Goal: Use online tool/utility: Utilize a website feature to perform a specific function

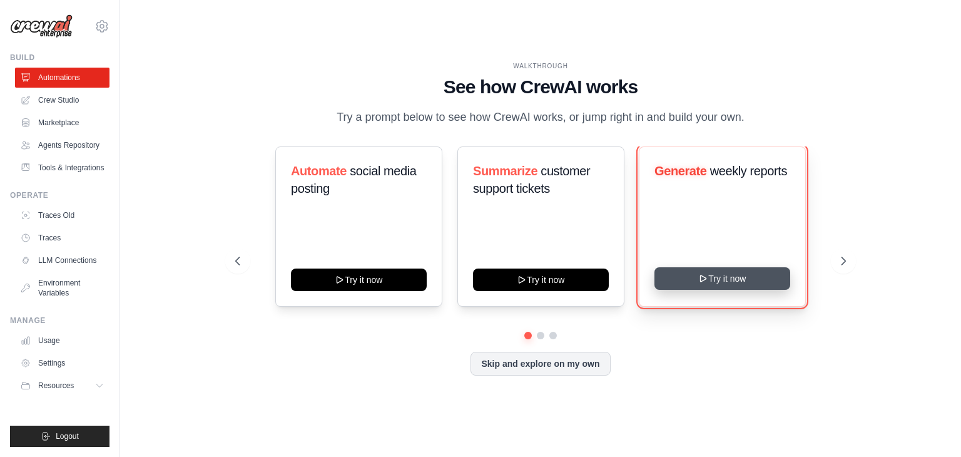
click at [721, 273] on button "Try it now" at bounding box center [722, 278] width 136 height 23
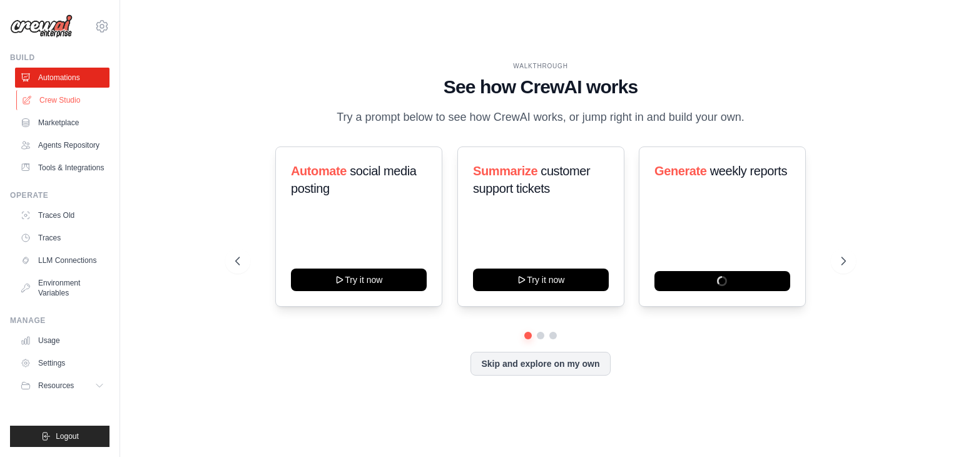
click at [64, 97] on link "Crew Studio" at bounding box center [63, 100] width 94 height 20
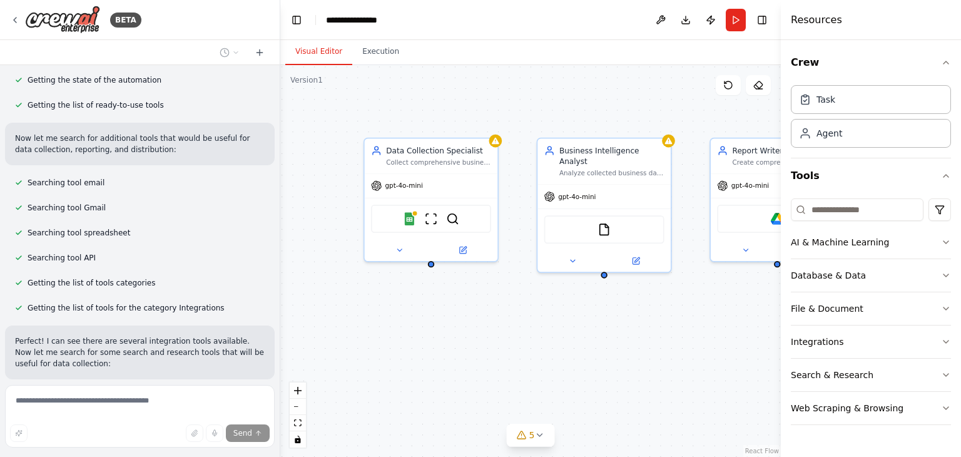
scroll to position [498, 0]
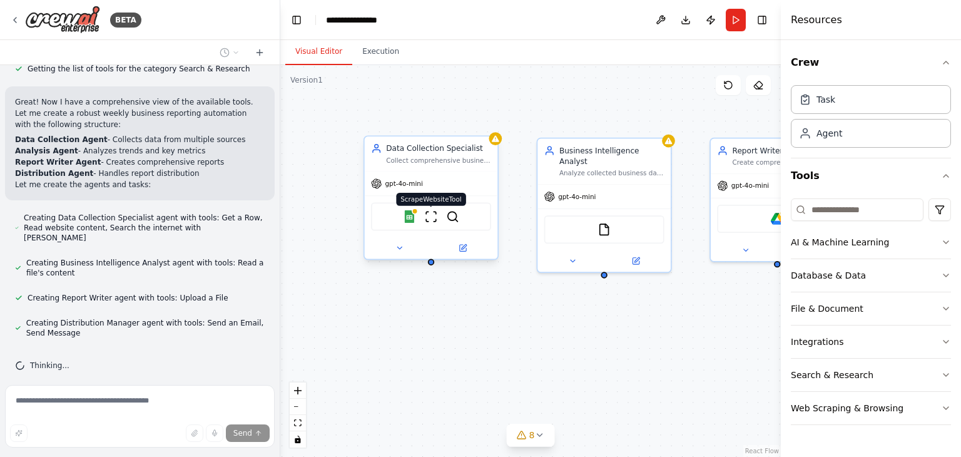
click at [435, 213] on img at bounding box center [431, 216] width 13 height 13
click at [407, 224] on div "Google Sheets ScrapeWebsiteTool SerperDevTool" at bounding box center [431, 217] width 120 height 28
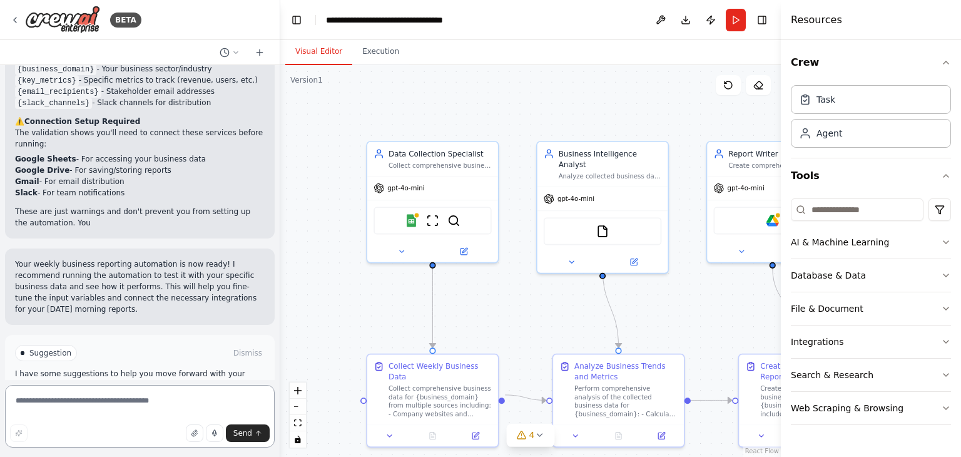
scroll to position [1358, 0]
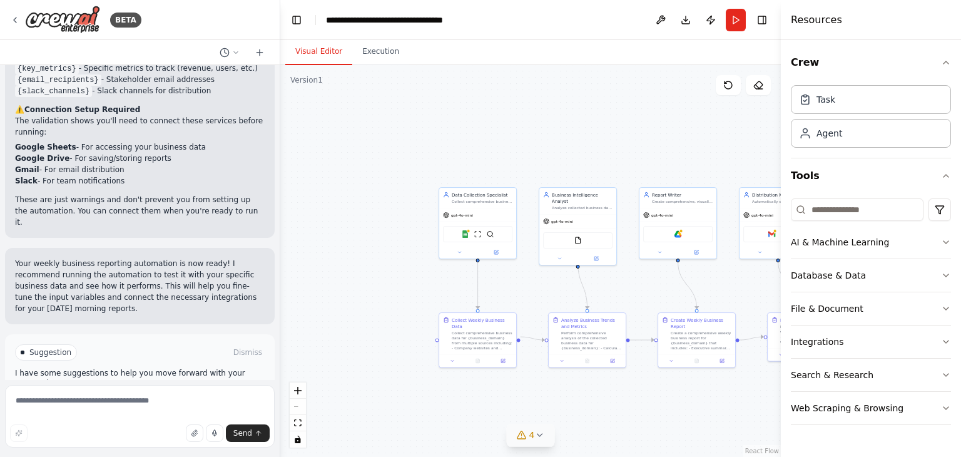
click at [531, 441] on button "4" at bounding box center [531, 434] width 48 height 23
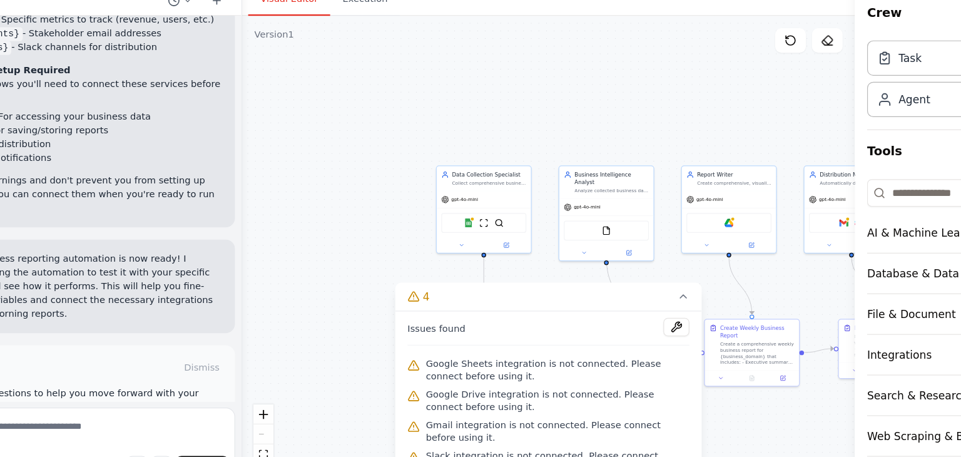
scroll to position [0, 0]
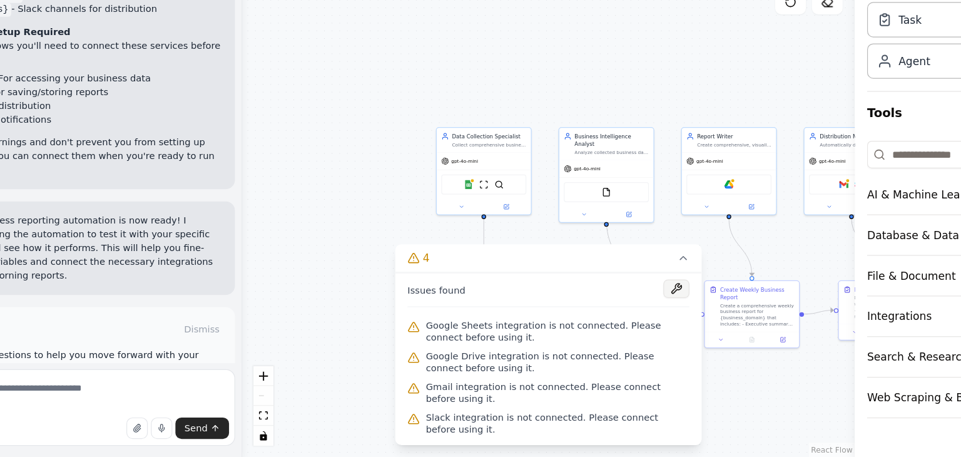
click at [632, 320] on button at bounding box center [634, 318] width 21 height 15
click at [664, 273] on div ".deletable-edge-delete-btn { width: 20px; height: 20px; border: 0px solid #ffff…" at bounding box center [530, 261] width 500 height 392
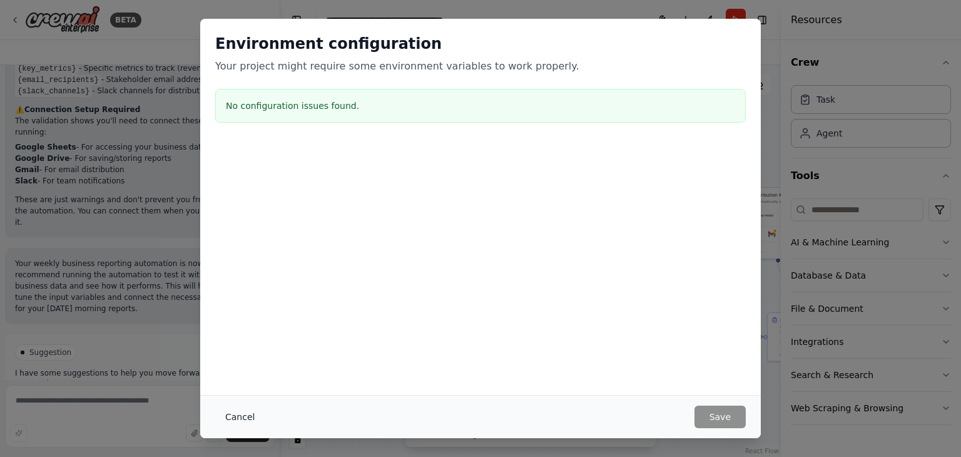
click at [238, 418] on button "Cancel" at bounding box center [239, 416] width 49 height 23
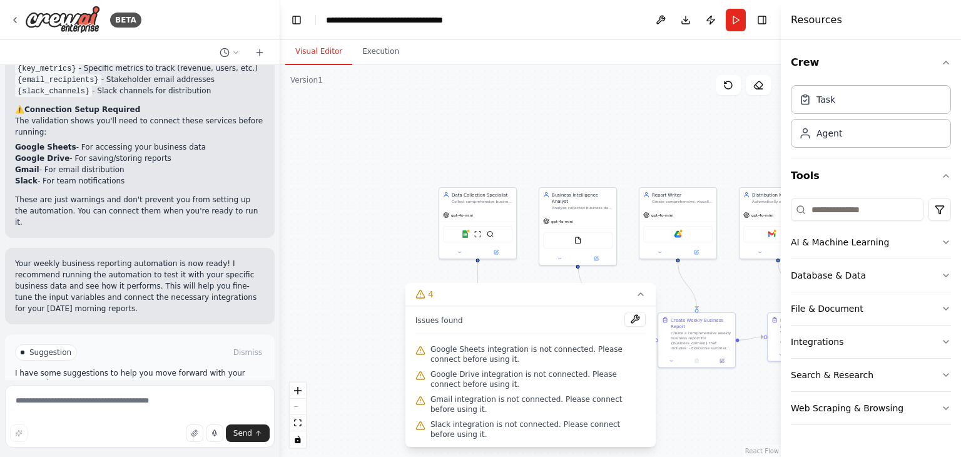
click at [383, 241] on div ".deletable-edge-delete-btn { width: 20px; height: 20px; border: 0px solid #ffff…" at bounding box center [530, 261] width 500 height 392
click at [462, 230] on img at bounding box center [466, 233] width 8 height 8
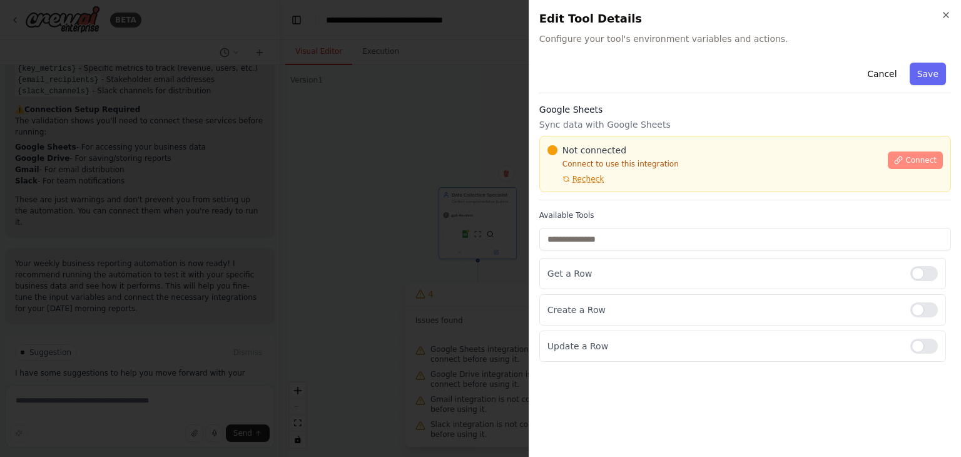
click at [918, 163] on span "Connect" at bounding box center [920, 160] width 31 height 10
click at [914, 155] on span "Connect" at bounding box center [920, 160] width 31 height 10
click at [899, 164] on button "Connect" at bounding box center [915, 160] width 55 height 18
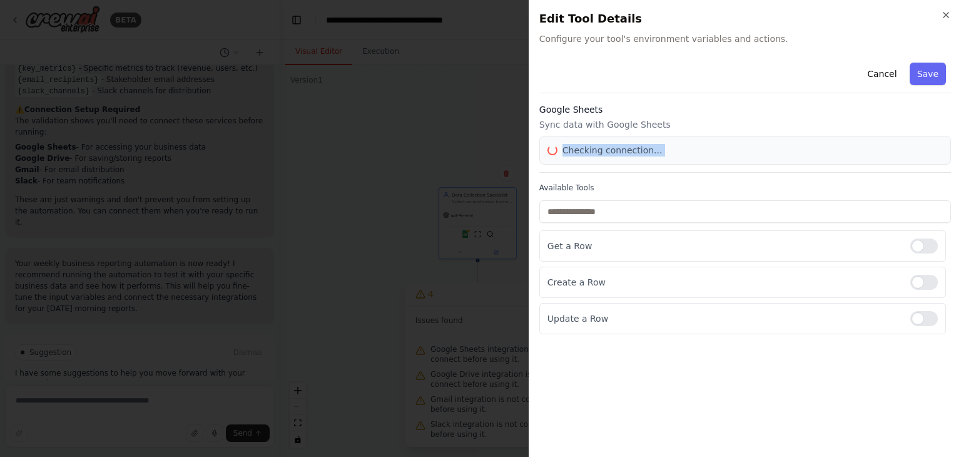
click at [899, 164] on div "Google Sheets Sync data with Google Sheets Checking connection..." at bounding box center [745, 137] width 412 height 69
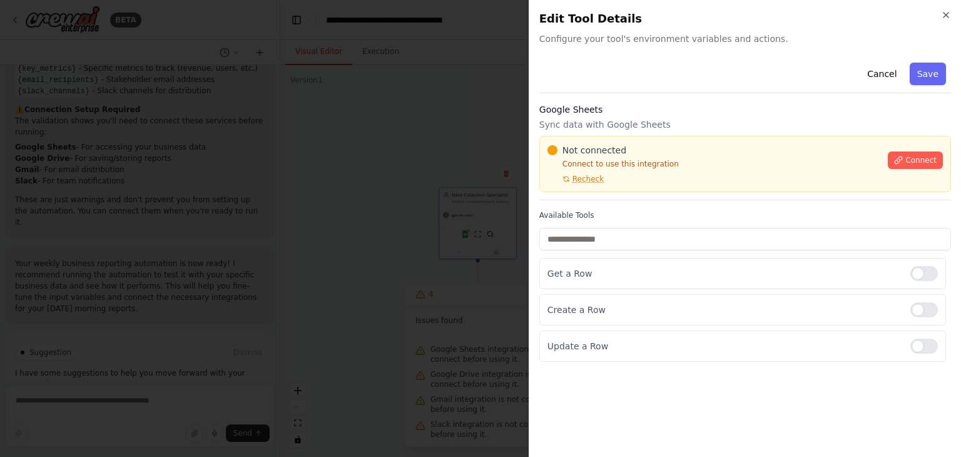
click at [948, 22] on h2 "Edit Tool Details" at bounding box center [745, 19] width 412 height 18
click at [946, 13] on icon "button" at bounding box center [946, 15] width 10 height 10
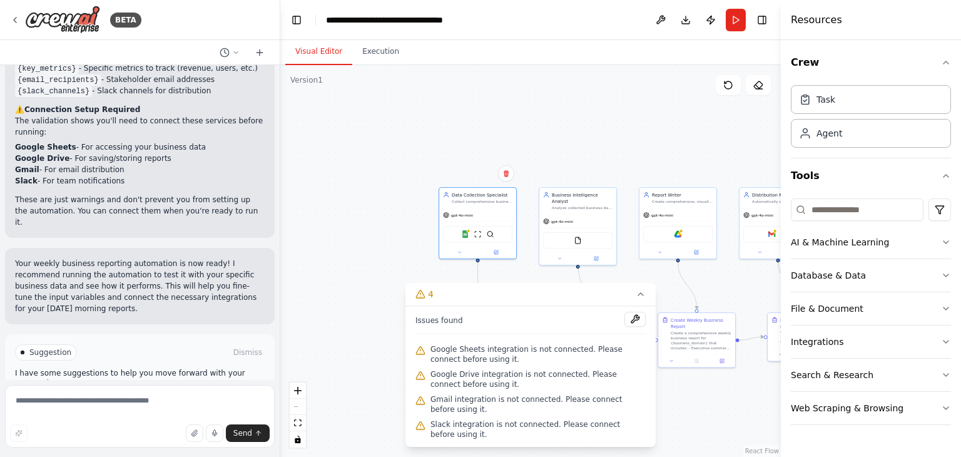
click at [667, 289] on div ".deletable-edge-delete-btn { width: 20px; height: 20px; border: 0px solid #ffff…" at bounding box center [530, 261] width 500 height 392
click at [579, 104] on div ".deletable-edge-delete-btn { width: 20px; height: 20px; border: 0px solid #ffff…" at bounding box center [530, 261] width 500 height 392
click at [643, 301] on button "4" at bounding box center [530, 294] width 250 height 23
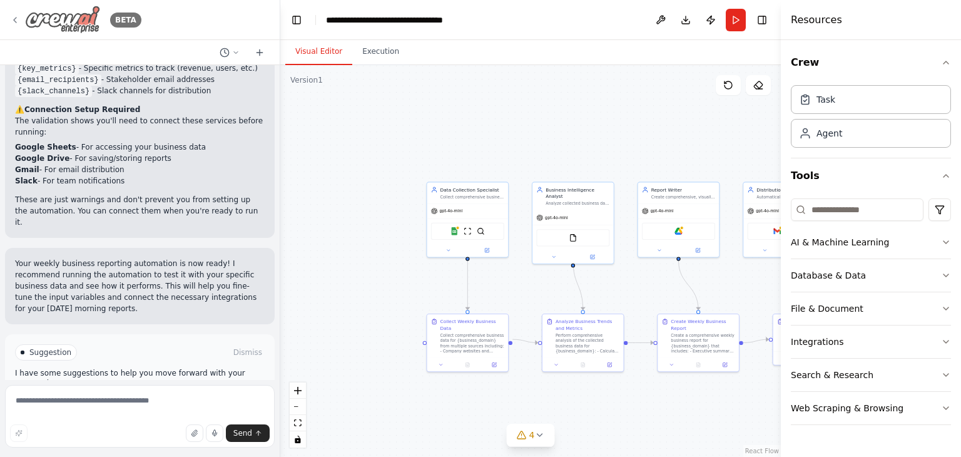
click at [16, 19] on icon at bounding box center [15, 20] width 10 height 10
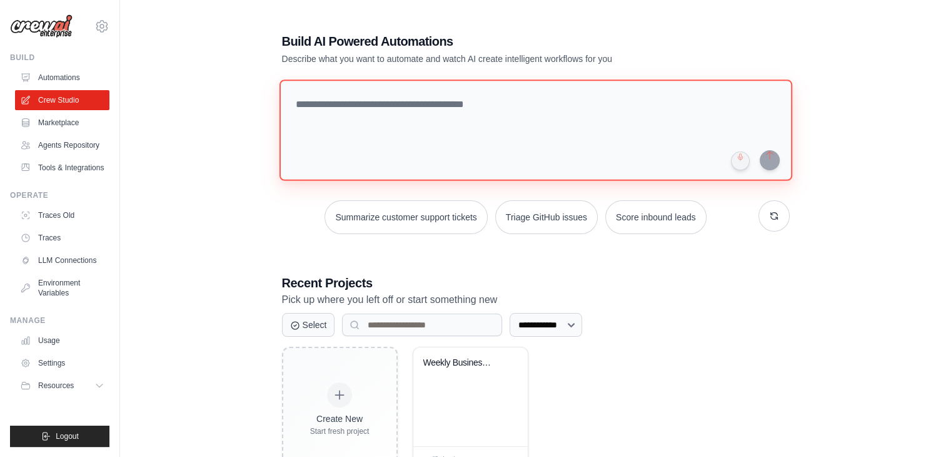
click at [335, 100] on textarea at bounding box center [535, 129] width 513 height 101
type textarea "**********"
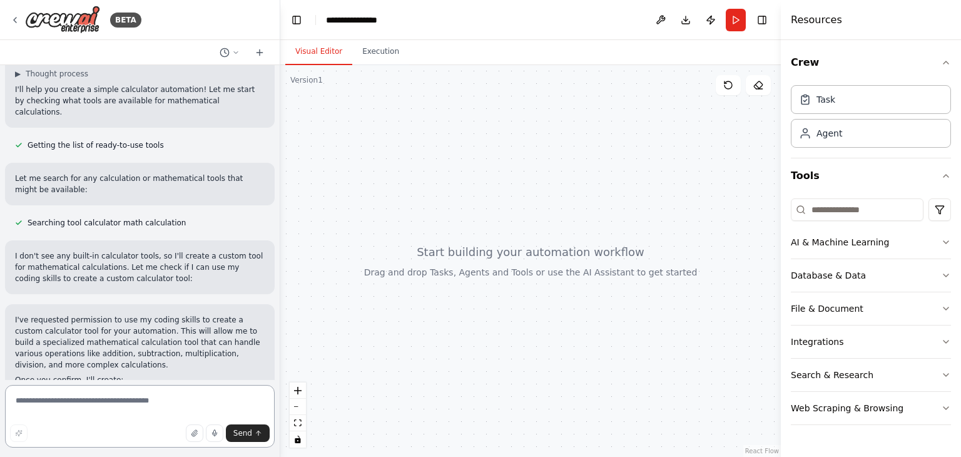
scroll to position [246, 0]
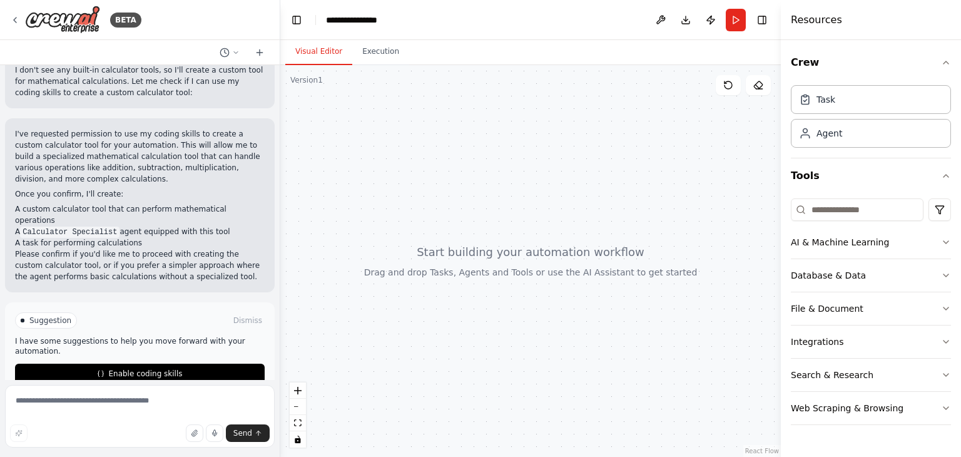
click at [159, 237] on li "A task for performing calculations" at bounding box center [140, 242] width 250 height 11
drag, startPoint x: 159, startPoint y: 221, endPoint x: 148, endPoint y: 229, distance: 13.9
click at [148, 229] on div "I've requested permission to use my coding skills to create a custom calculator…" at bounding box center [140, 205] width 250 height 154
click at [98, 203] on li "A custom calculator tool that can perform mathematical operations" at bounding box center [140, 214] width 250 height 23
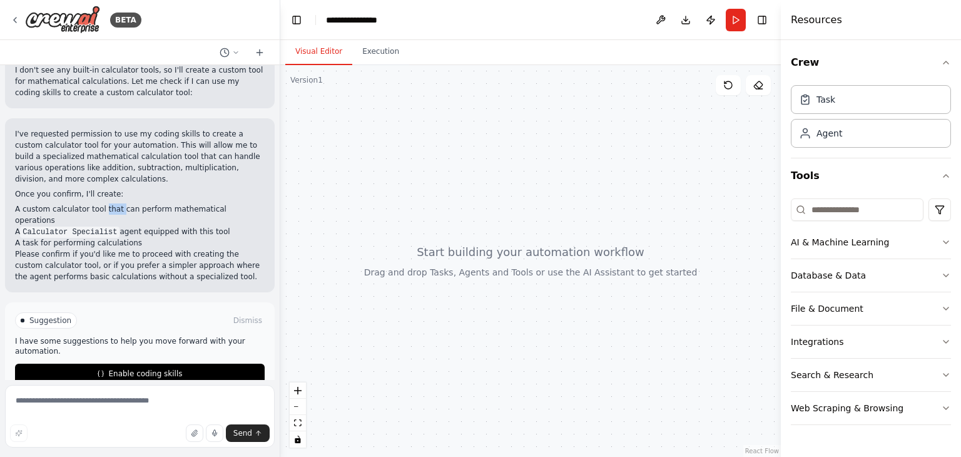
click at [98, 203] on li "A custom calculator tool that can perform mathematical operations" at bounding box center [140, 214] width 250 height 23
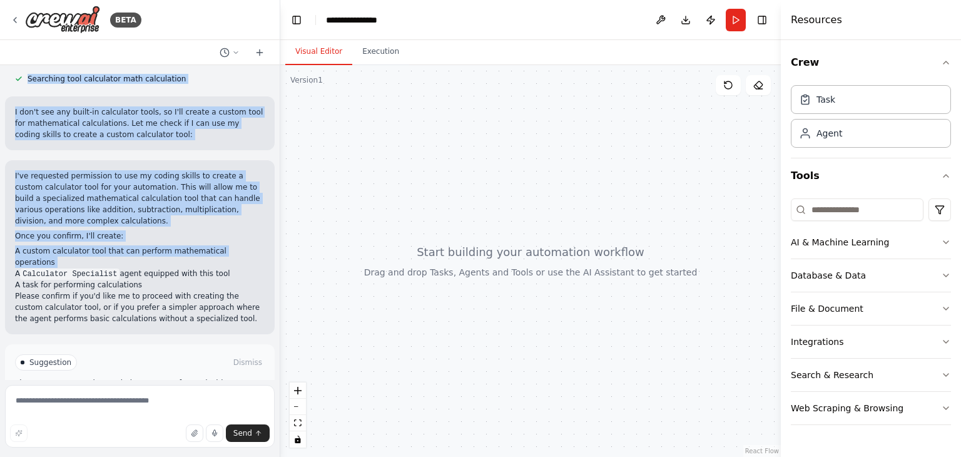
scroll to position [168, 0]
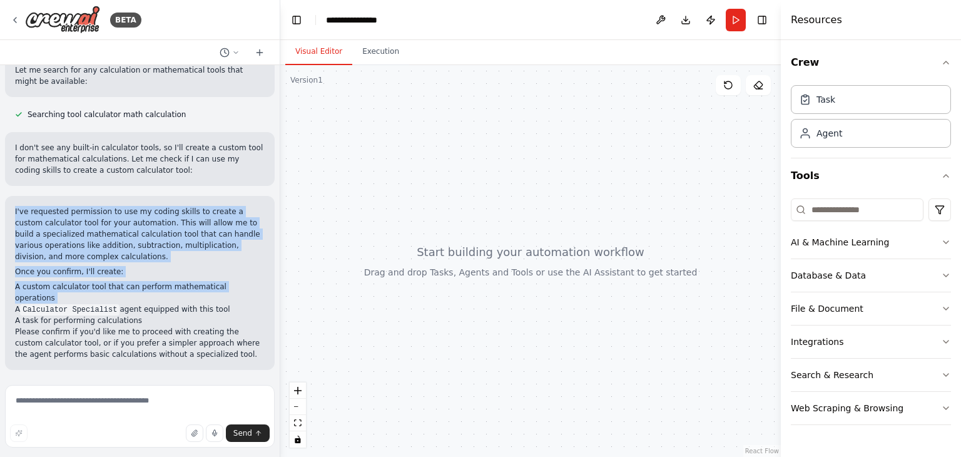
drag, startPoint x: 98, startPoint y: 200, endPoint x: 76, endPoint y: 213, distance: 25.2
click at [76, 213] on div "I've requested permission to use my coding skills to create a custom calculator…" at bounding box center [140, 283] width 250 height 154
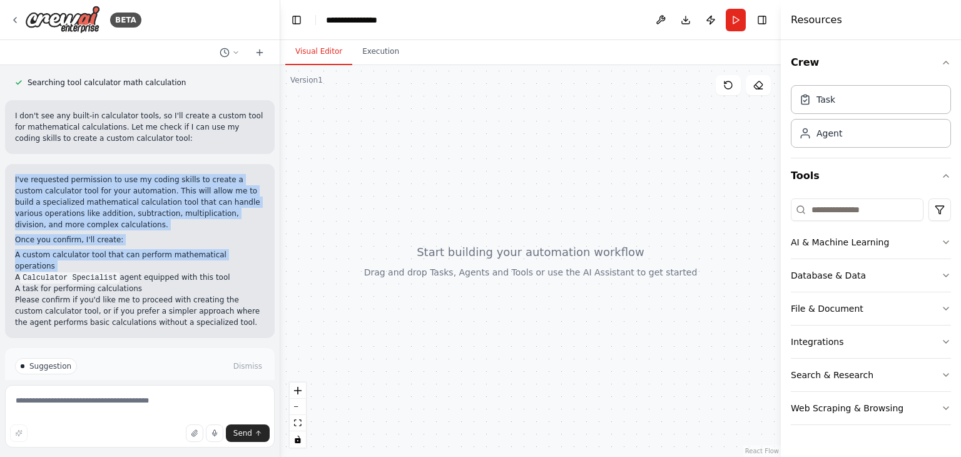
scroll to position [200, 0]
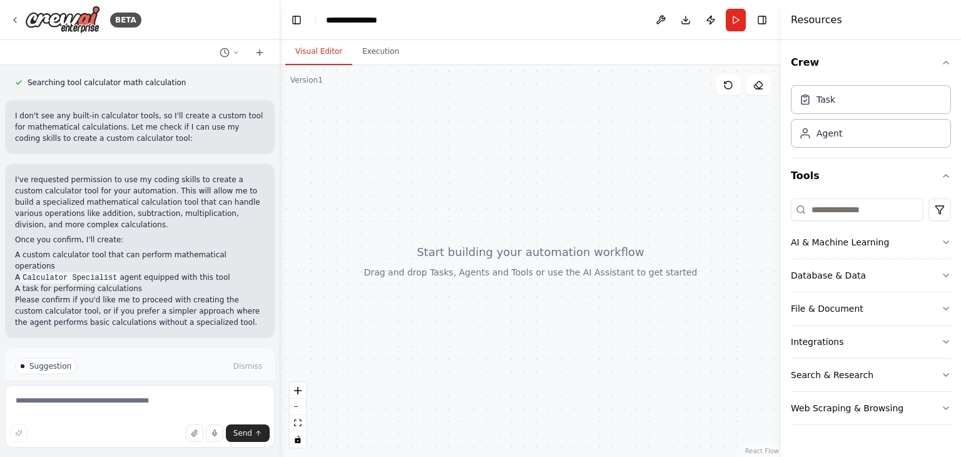
click at [89, 294] on p "Please confirm if you'd like me to proceed with creating the custom calculator …" at bounding box center [140, 311] width 250 height 34
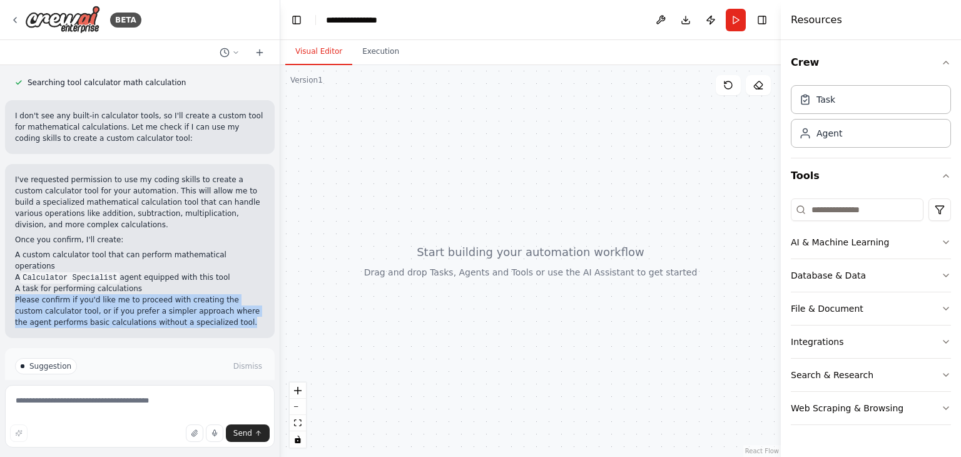
click at [89, 294] on p "Please confirm if you'd like me to proceed with creating the custom calculator …" at bounding box center [140, 311] width 250 height 34
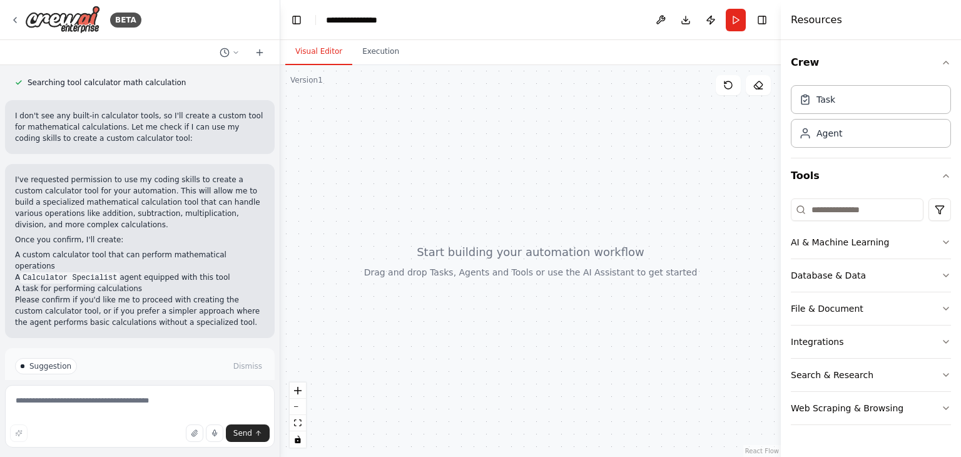
click at [63, 283] on li "A task for performing calculations" at bounding box center [140, 288] width 250 height 11
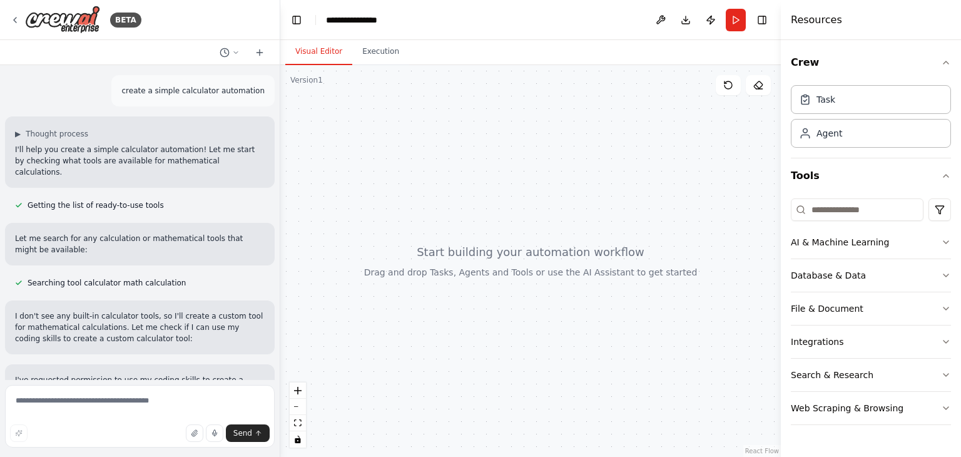
scroll to position [246, 0]
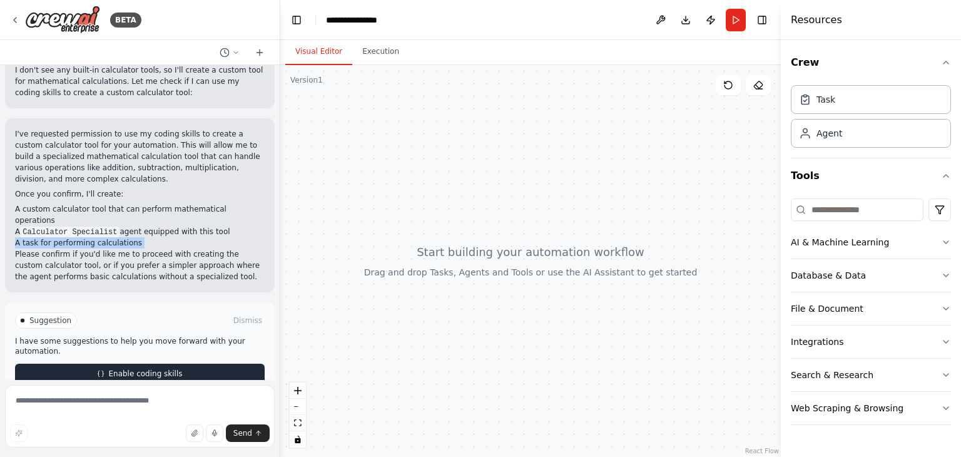
click at [163, 363] on button "Enable coding skills" at bounding box center [140, 373] width 250 height 20
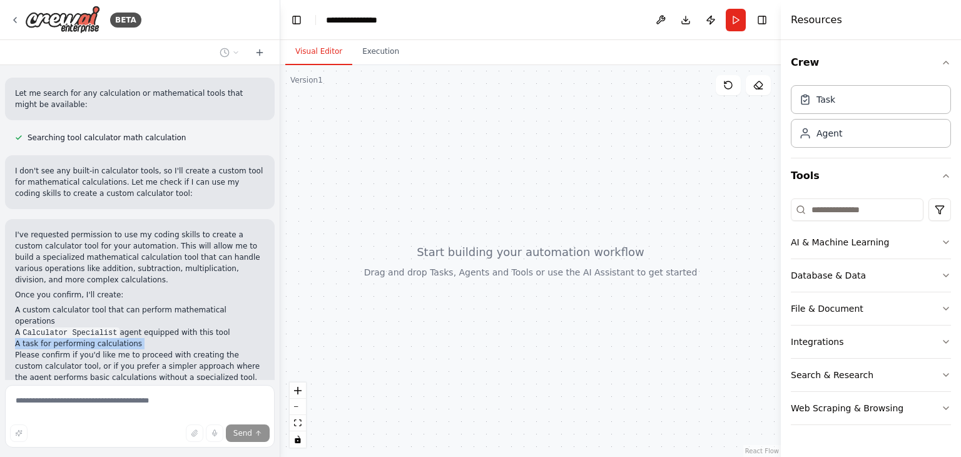
scroll to position [185, 0]
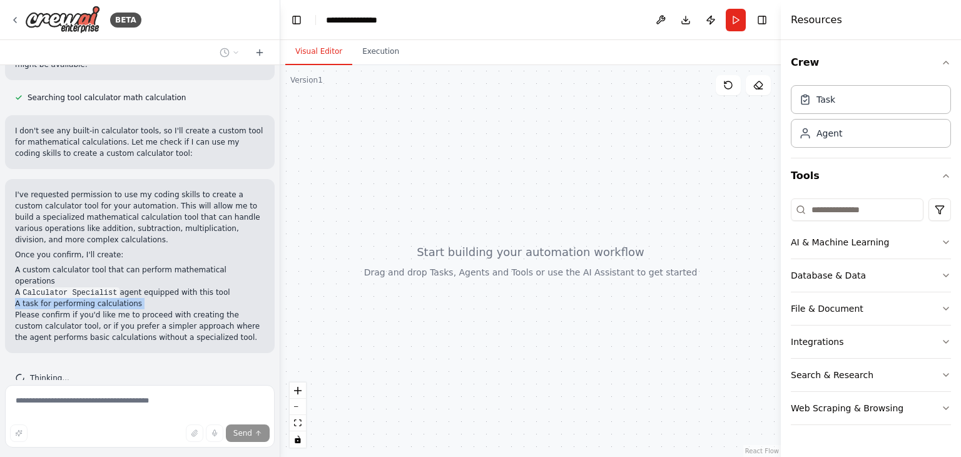
click at [409, 438] on div at bounding box center [530, 261] width 500 height 392
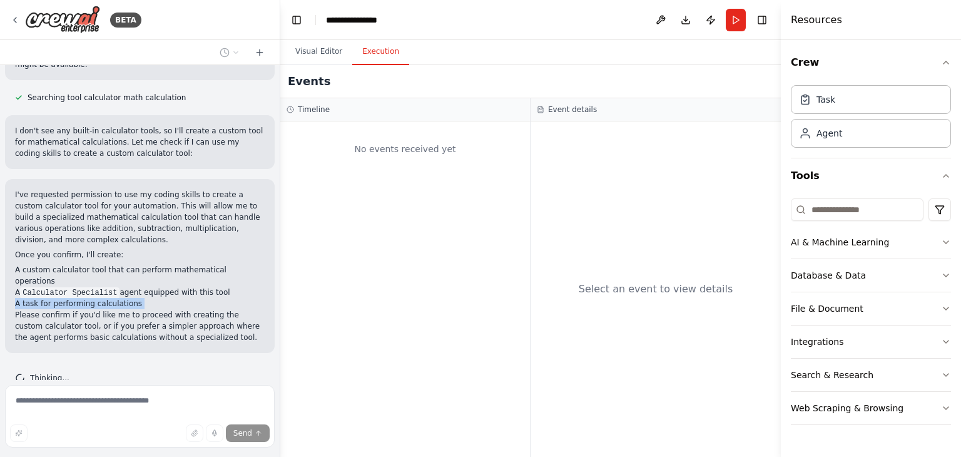
click at [373, 41] on button "Execution" at bounding box center [380, 52] width 57 height 26
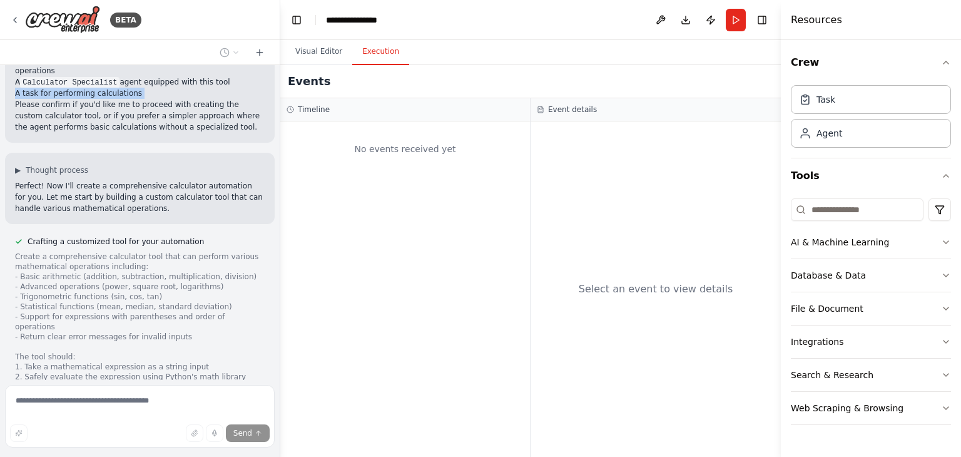
scroll to position [467, 0]
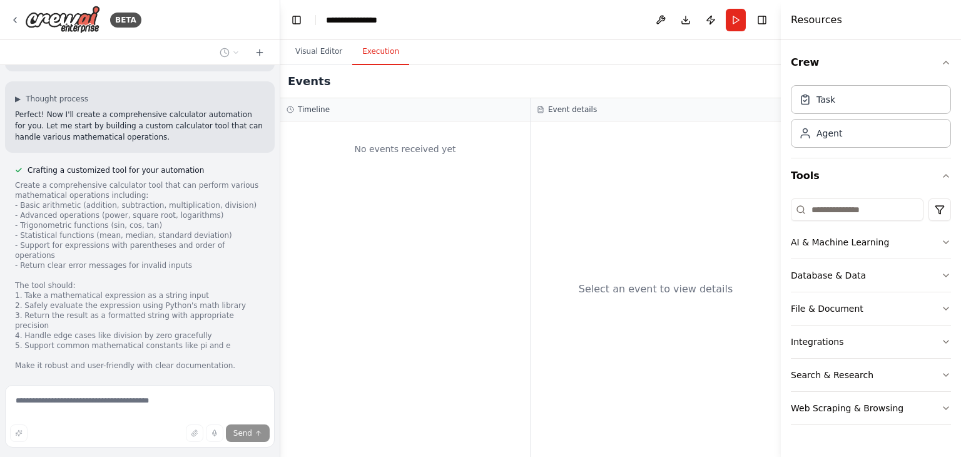
click at [64, 323] on div "Create a comprehensive calculator tool that can perform various mathematical op…" at bounding box center [140, 275] width 250 height 190
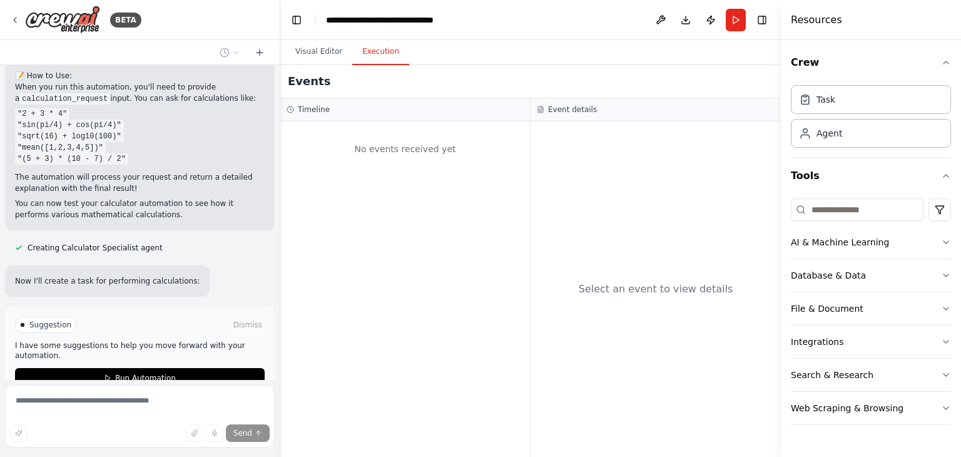
scroll to position [1397, 0]
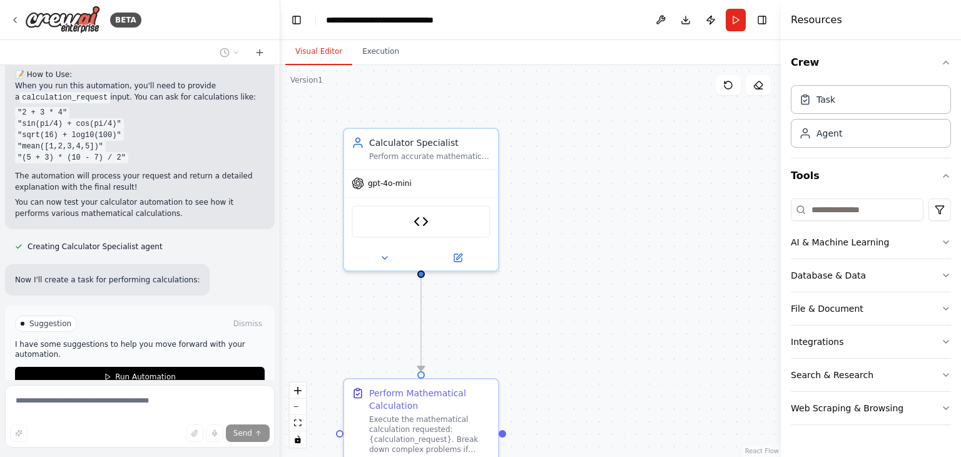
click at [315, 53] on button "Visual Editor" at bounding box center [318, 52] width 67 height 26
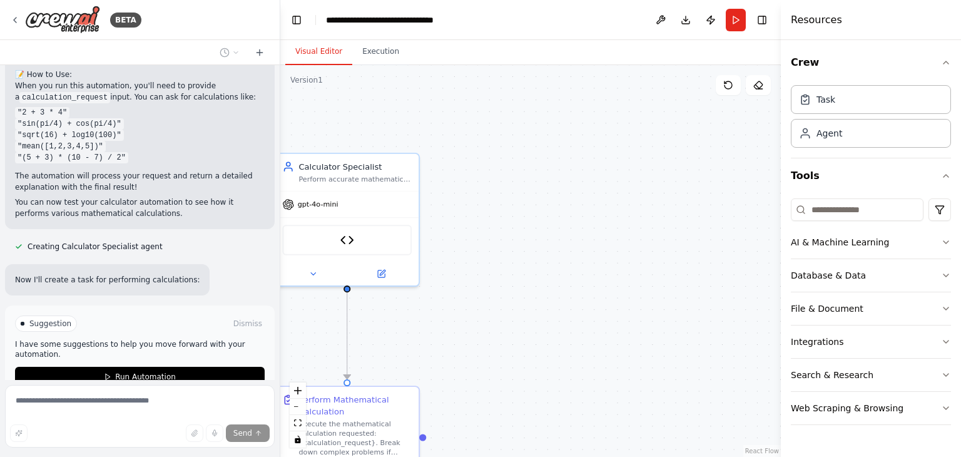
click at [745, 123] on div ".deletable-edge-delete-btn { width: 20px; height: 20px; border: 0px solid #ffff…" at bounding box center [530, 261] width 500 height 392
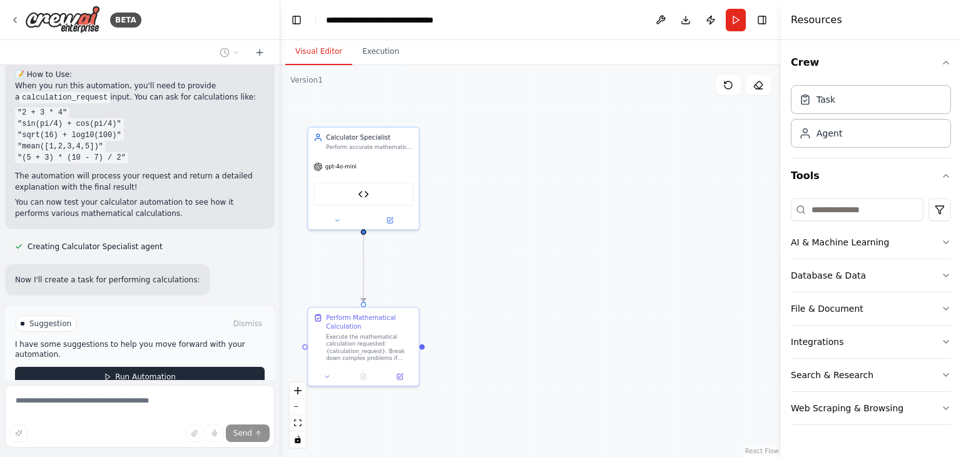
click at [181, 367] on button "Run Automation" at bounding box center [140, 377] width 250 height 20
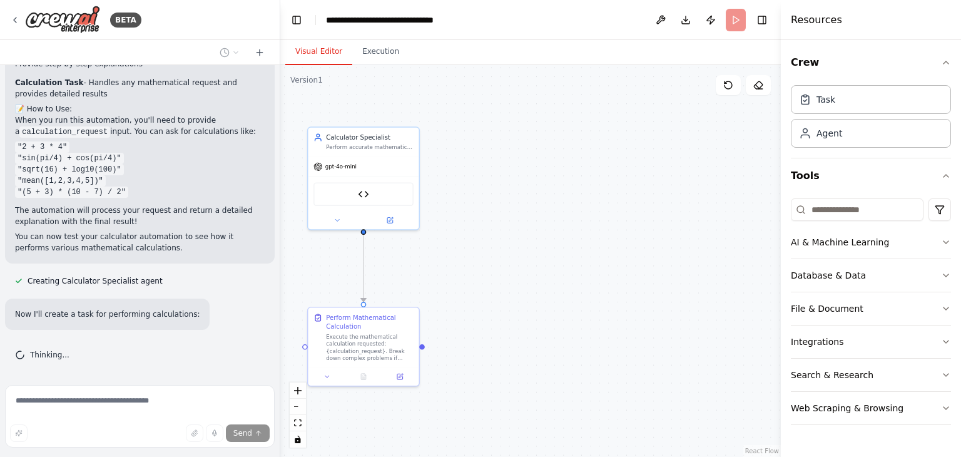
scroll to position [1297, 0]
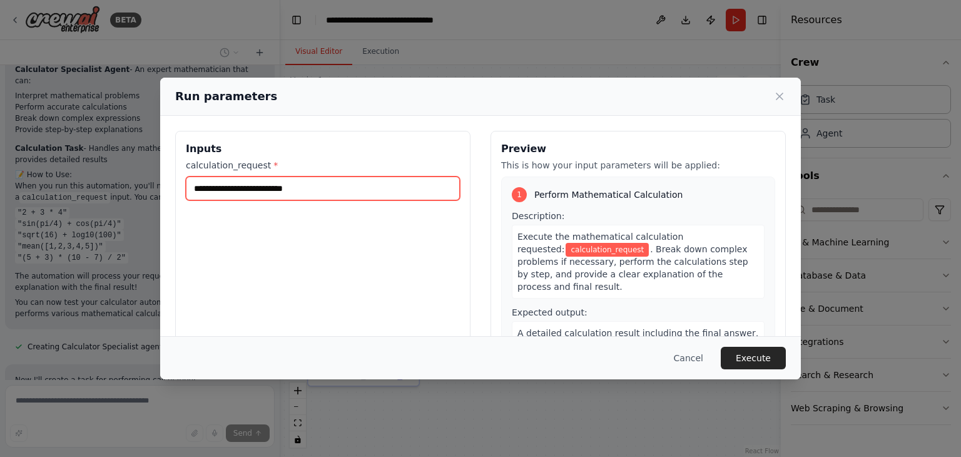
click at [305, 191] on input "calculation_request *" at bounding box center [323, 188] width 274 height 24
type input "***"
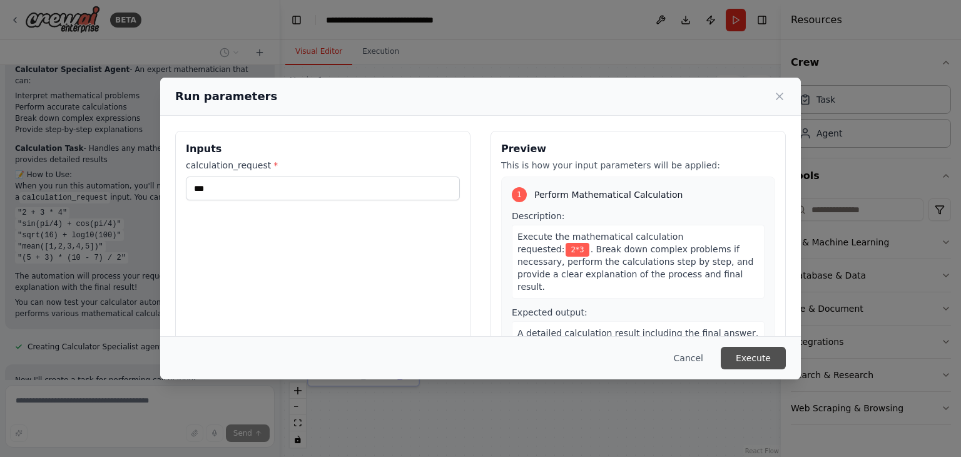
click at [760, 363] on button "Execute" at bounding box center [753, 358] width 65 height 23
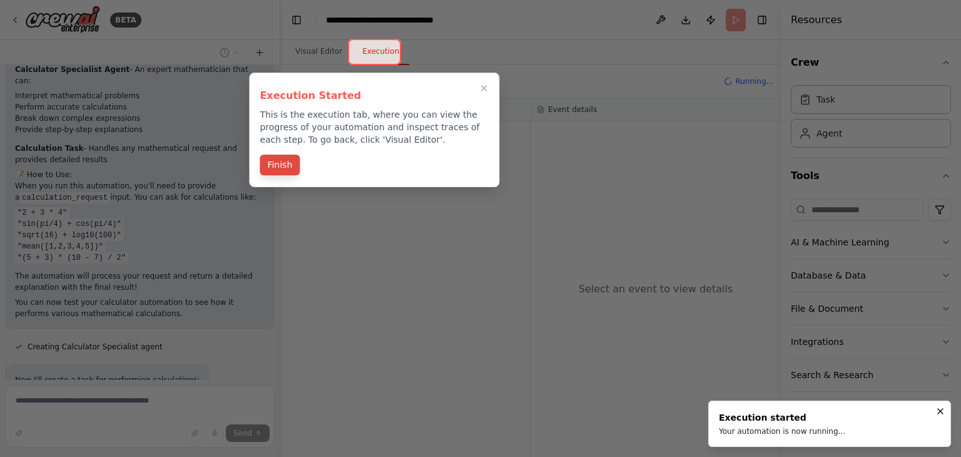
click at [285, 173] on button "Finish" at bounding box center [280, 164] width 40 height 21
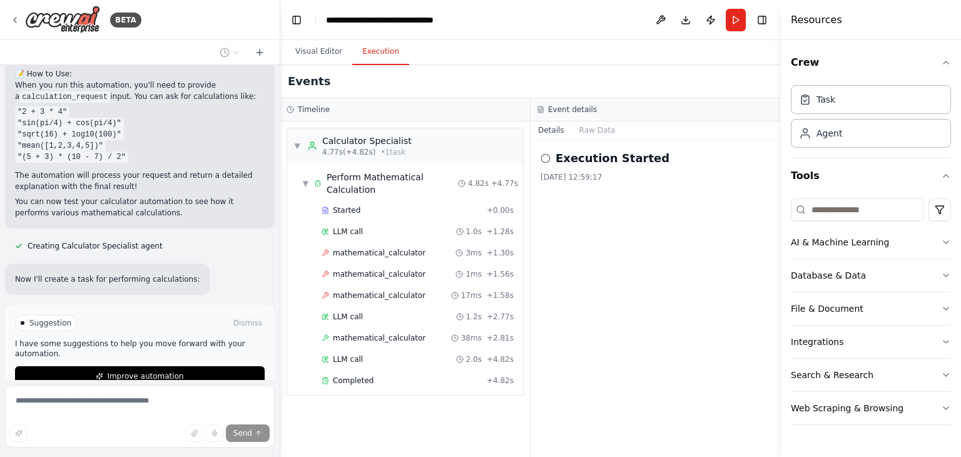
scroll to position [1399, 0]
click at [340, 205] on span "Started" at bounding box center [347, 210] width 28 height 10
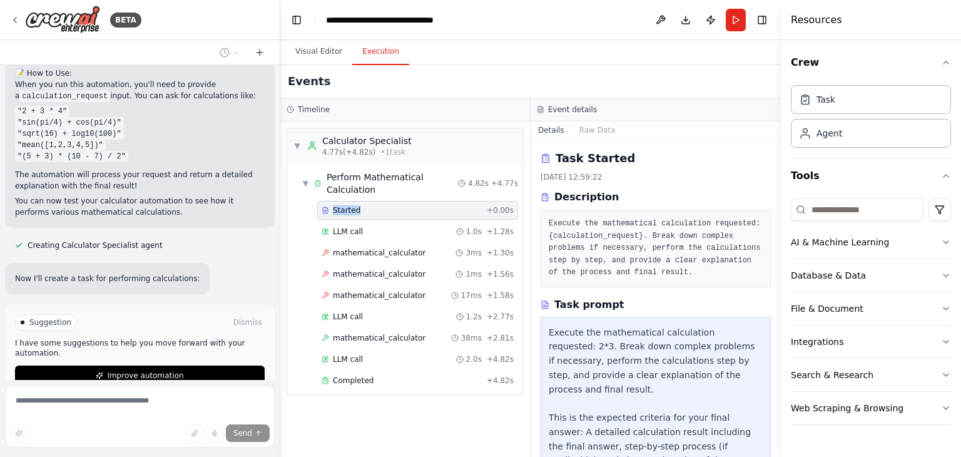
click at [340, 205] on span "Started" at bounding box center [347, 210] width 28 height 10
click at [394, 248] on span "mathematical_calculator" at bounding box center [379, 253] width 93 height 10
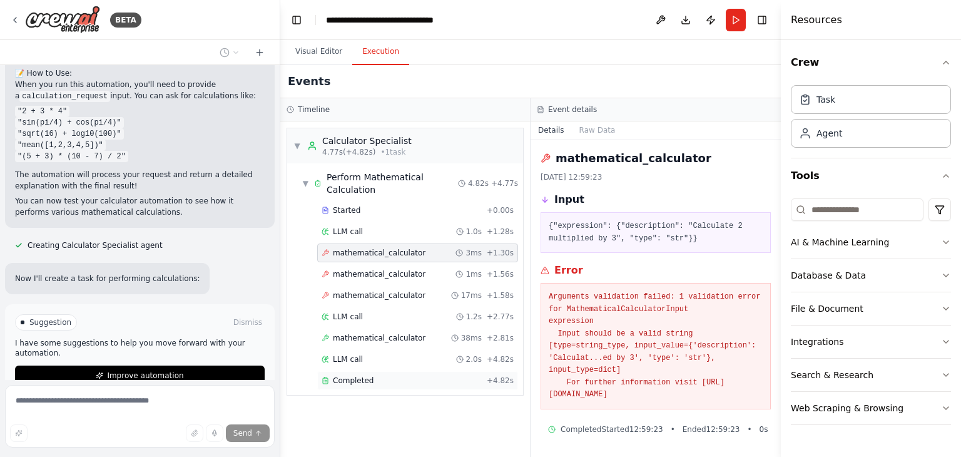
click at [368, 371] on div "Completed + 4.82s" at bounding box center [417, 380] width 201 height 19
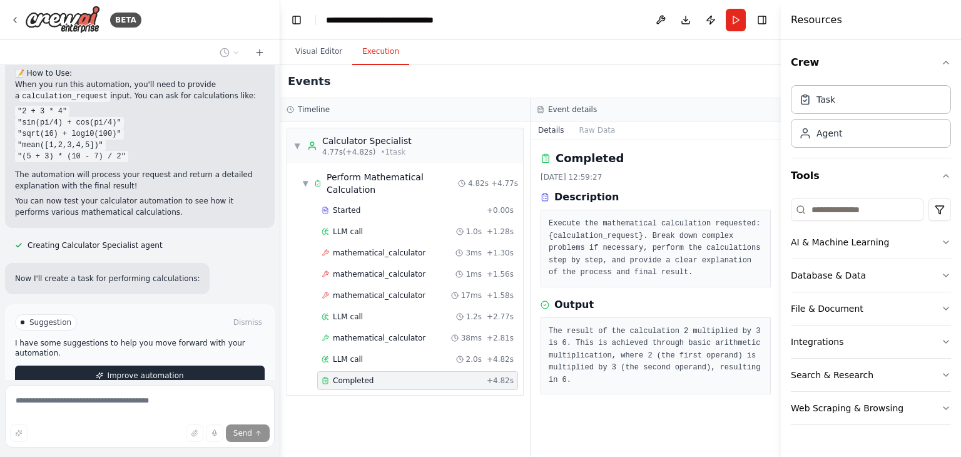
click at [143, 370] on span "Improve automation" at bounding box center [145, 375] width 76 height 10
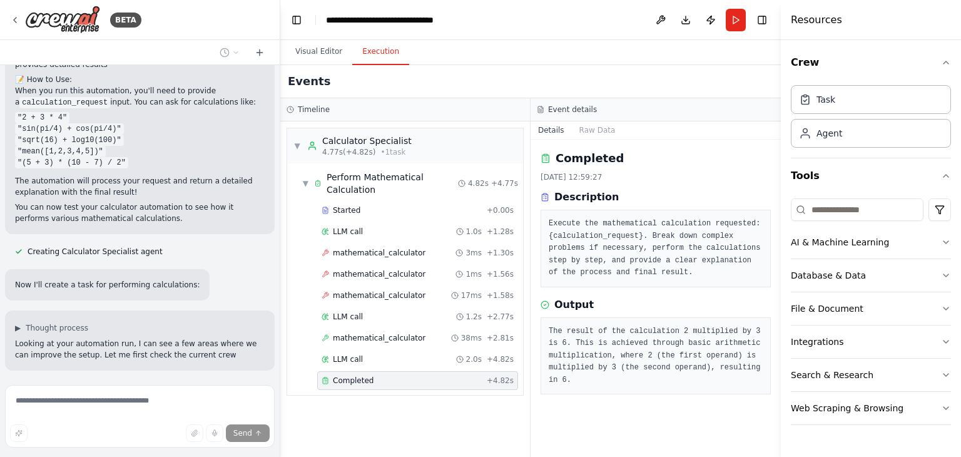
scroll to position [1404, 0]
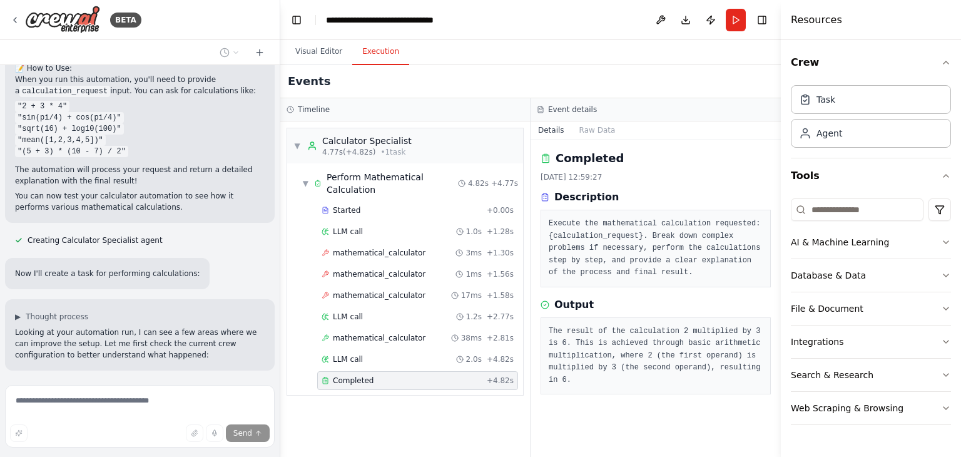
click at [136, 383] on span "Getting the state of the automation" at bounding box center [95, 388] width 134 height 10
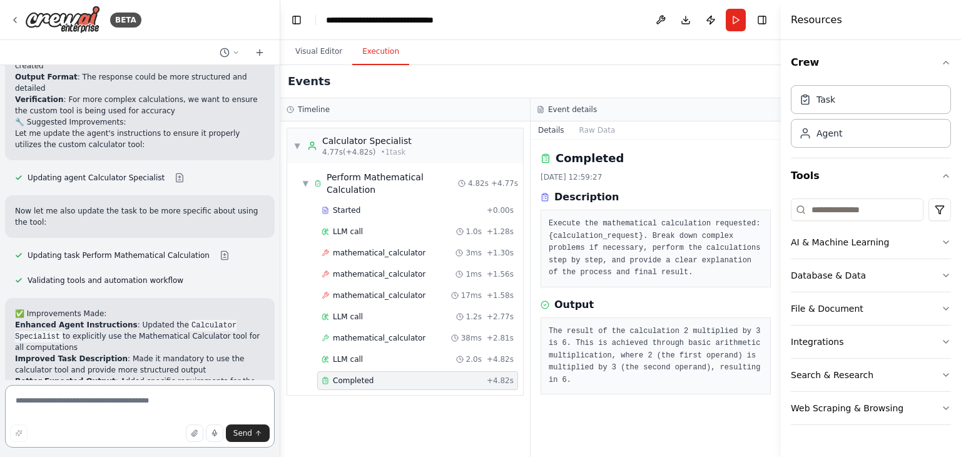
scroll to position [2087, 0]
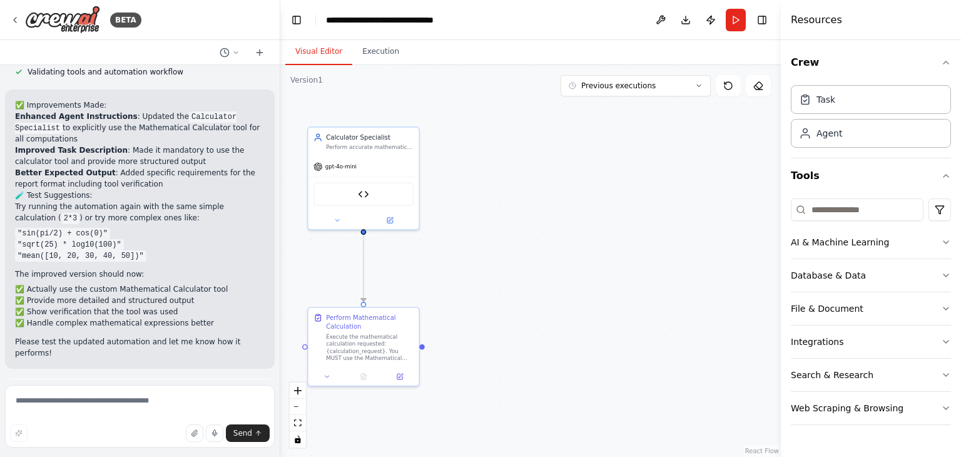
click at [325, 53] on button "Visual Editor" at bounding box center [318, 52] width 67 height 26
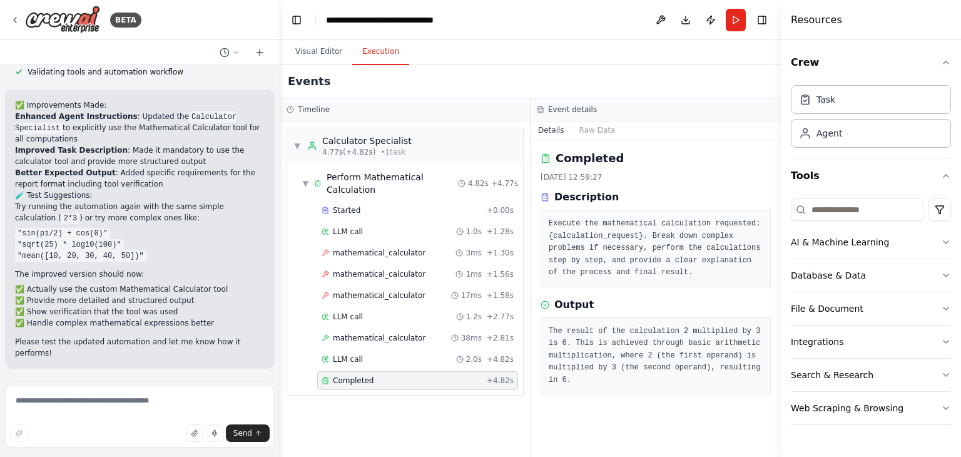
click at [383, 58] on button "Execution" at bounding box center [380, 52] width 57 height 26
click at [938, 403] on button "Web Scraping & Browsing" at bounding box center [871, 408] width 160 height 33
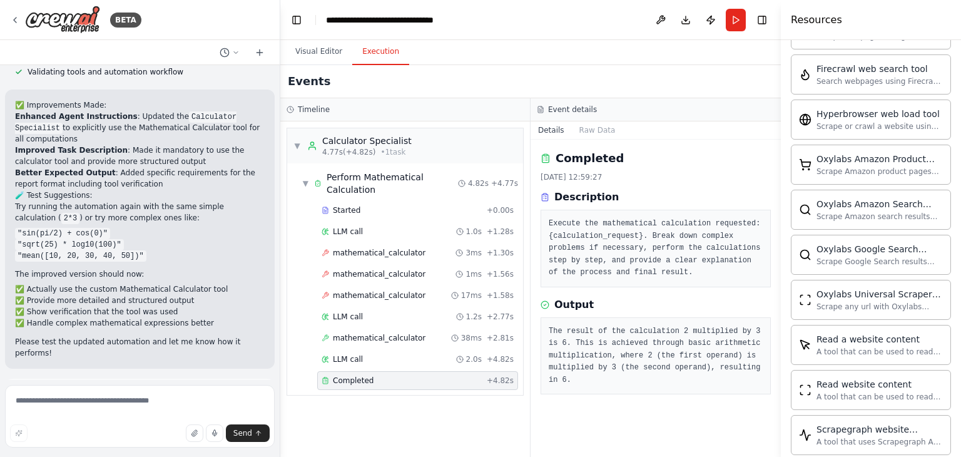
scroll to position [669, 0]
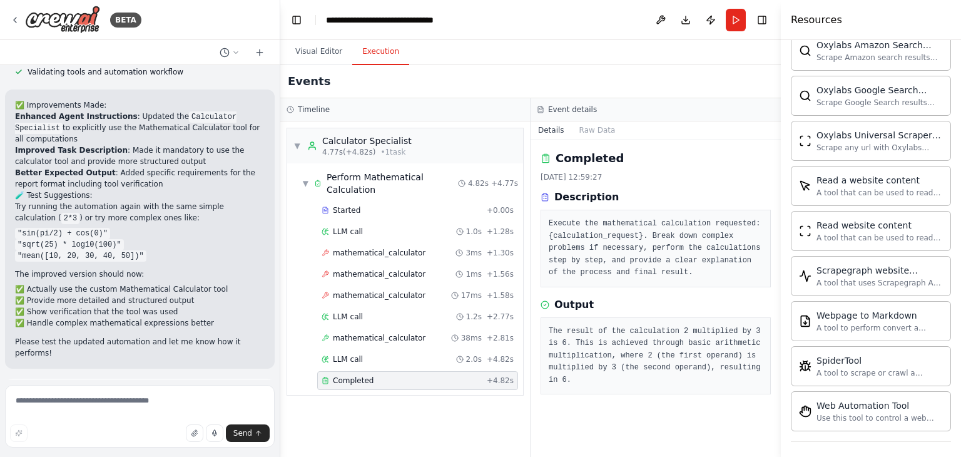
click at [619, 425] on div "Completed 27/09/2025, 12:59:27 Description Execute the mathematical calculation…" at bounding box center [655, 297] width 250 height 317
click at [378, 417] on div "▼ Calculator Specialist 4.77s (+4.82s) • 1 task ▼ Perform Mathematical Calculat…" at bounding box center [405, 288] width 250 height 335
click at [264, 17] on div "BETA" at bounding box center [140, 20] width 280 height 40
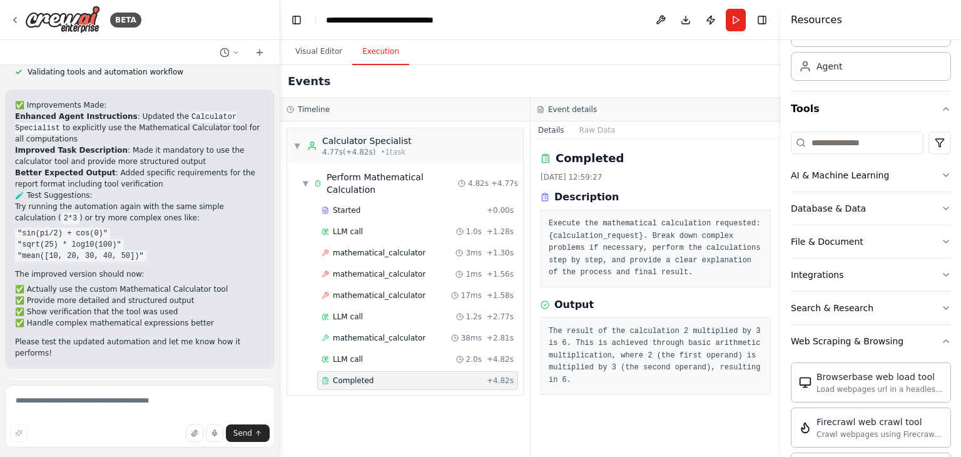
scroll to position [0, 0]
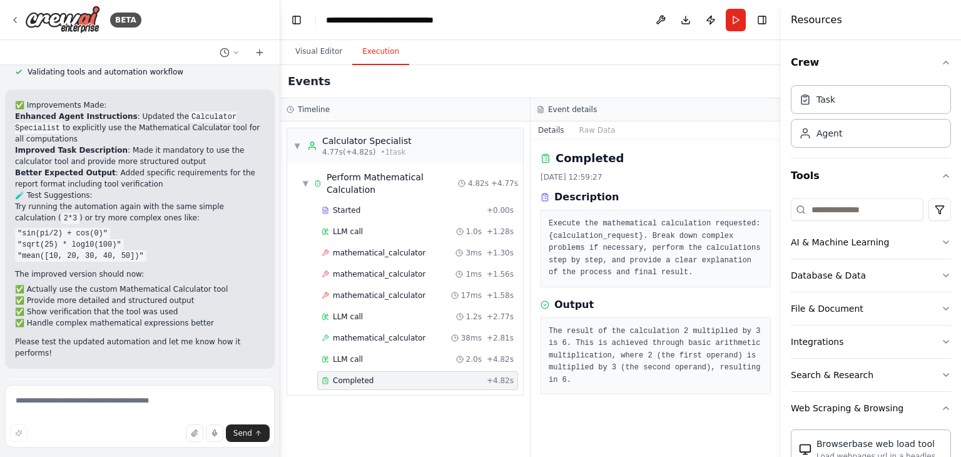
click at [943, 63] on div "Crew Task Agent Tools AI & Machine Learning Database & Data File & Document Int…" at bounding box center [871, 248] width 180 height 417
click at [941, 63] on icon "button" at bounding box center [946, 63] width 10 height 10
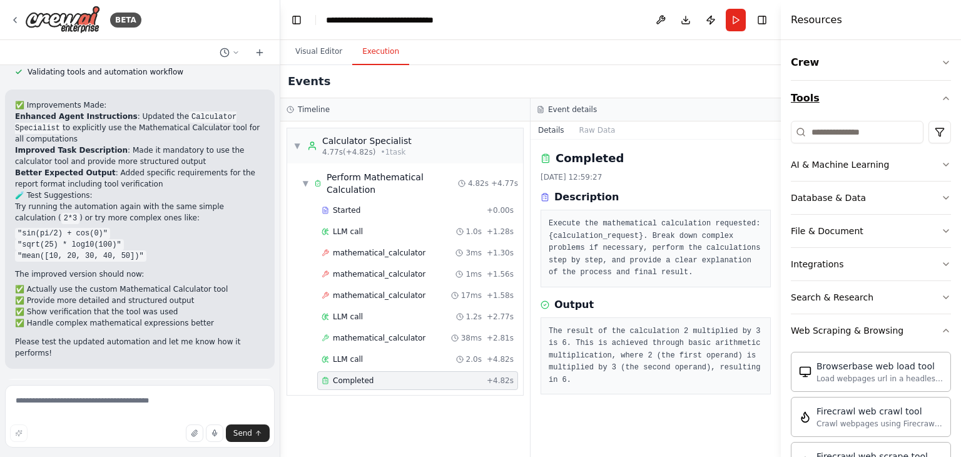
click at [941, 93] on icon "button" at bounding box center [946, 98] width 10 height 10
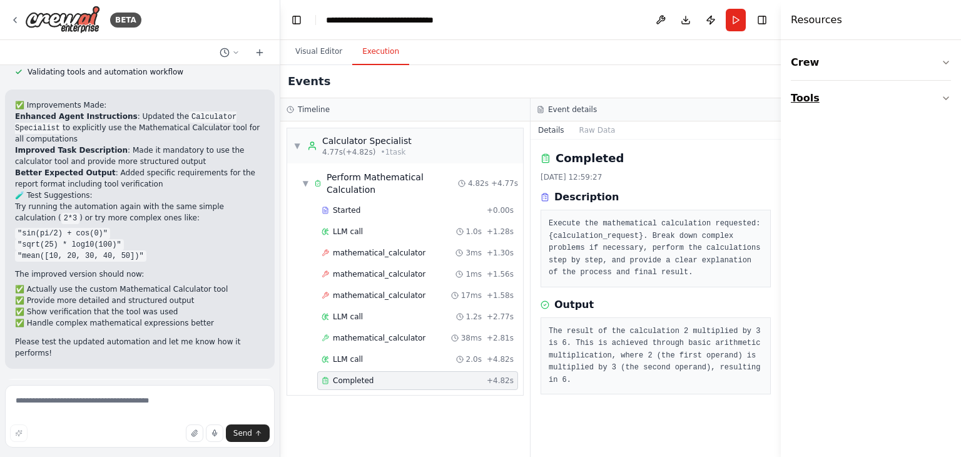
click at [939, 93] on button "Tools" at bounding box center [871, 98] width 160 height 35
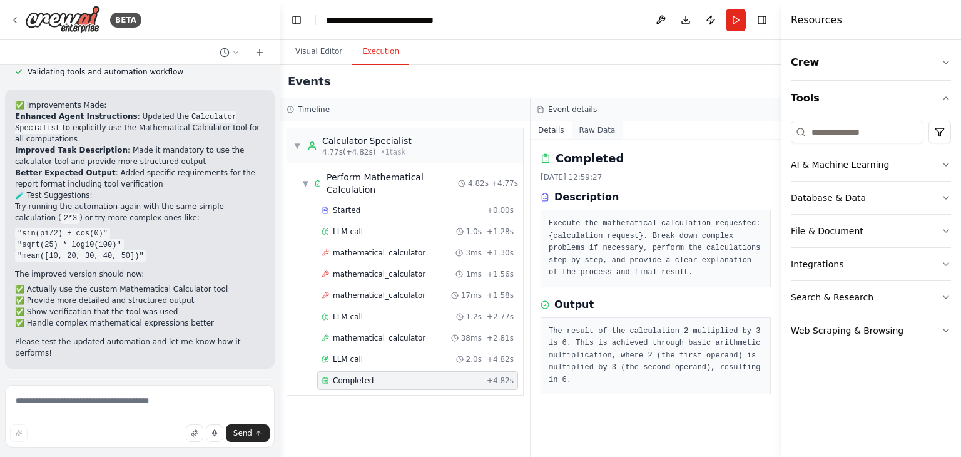
click at [587, 135] on button "Raw Data" at bounding box center [597, 130] width 51 height 18
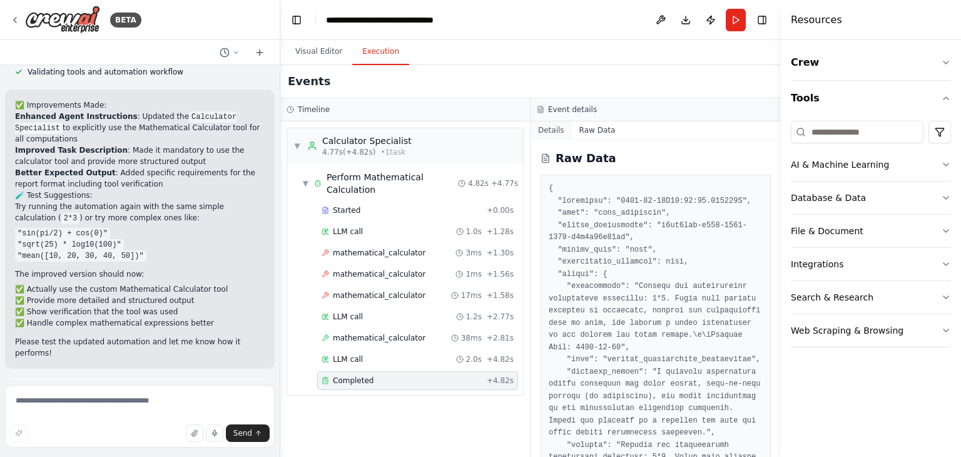
click at [556, 131] on button "Details" at bounding box center [550, 130] width 41 height 18
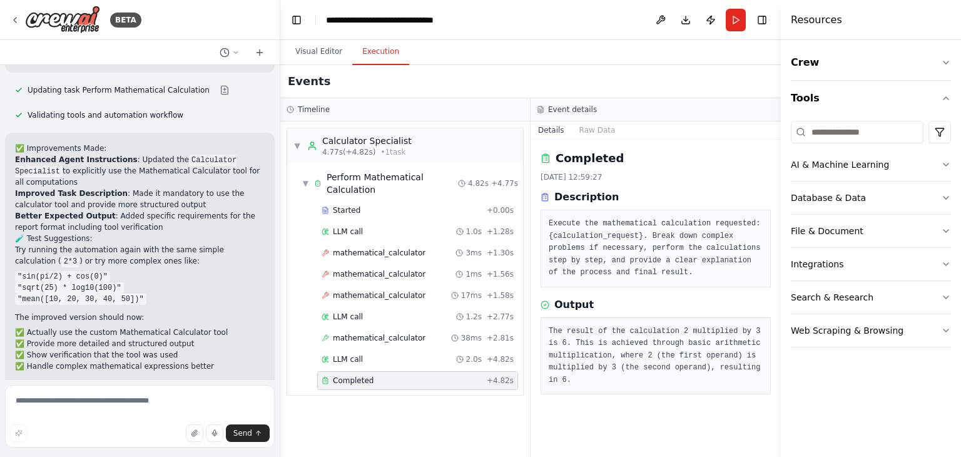
scroll to position [2087, 0]
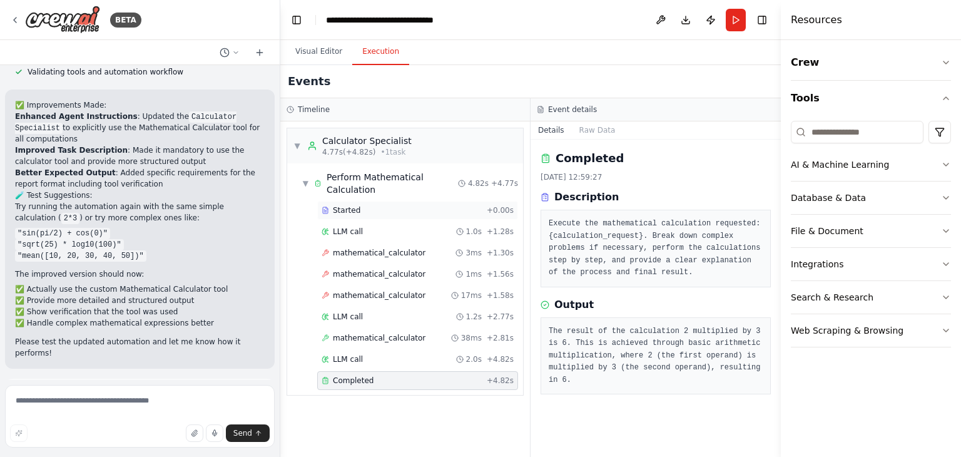
click at [403, 205] on div "Started" at bounding box center [401, 210] width 160 height 10
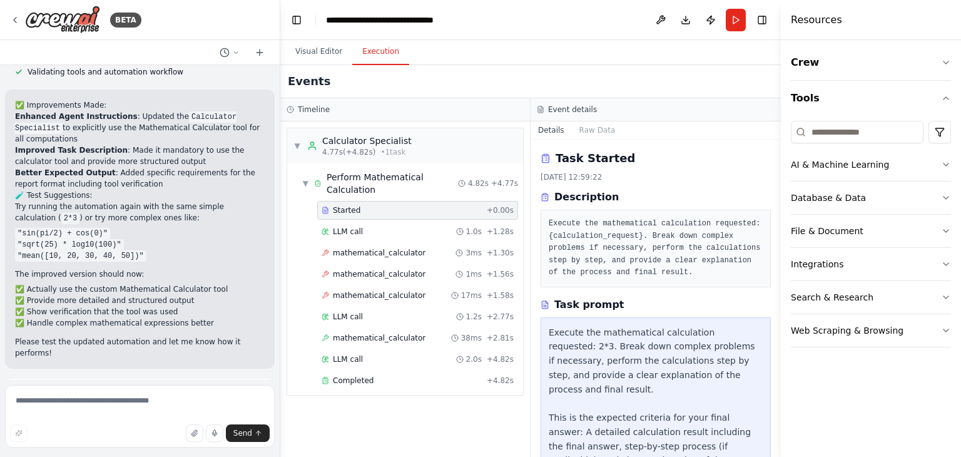
click at [118, 445] on span "Run Automation" at bounding box center [145, 450] width 61 height 10
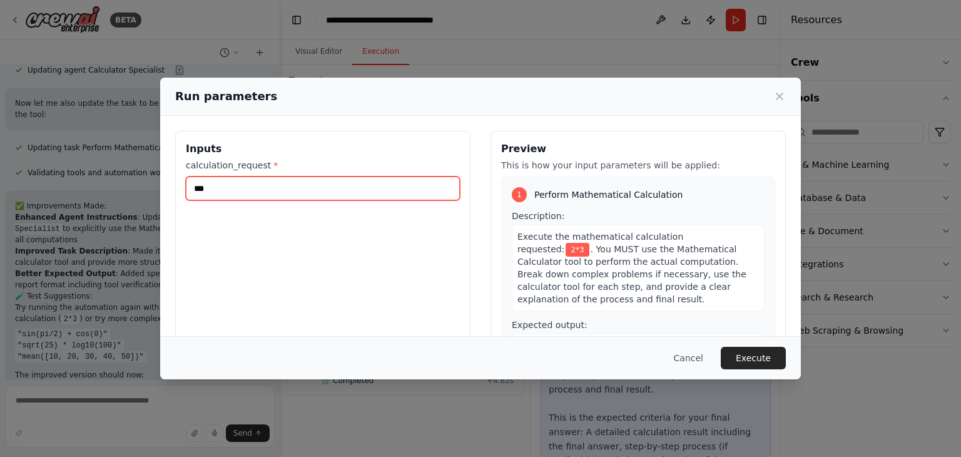
click at [273, 181] on input "***" at bounding box center [323, 188] width 274 height 24
type input "*"
type input "*****"
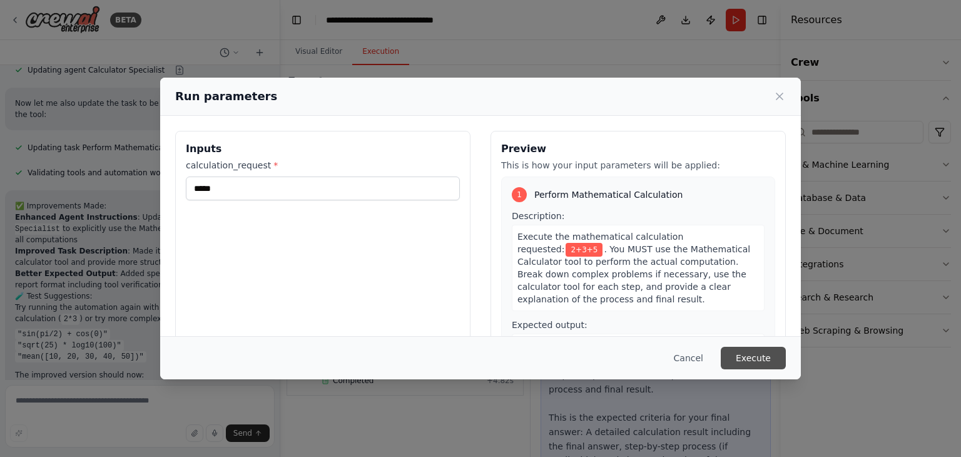
click at [749, 363] on button "Execute" at bounding box center [753, 358] width 65 height 23
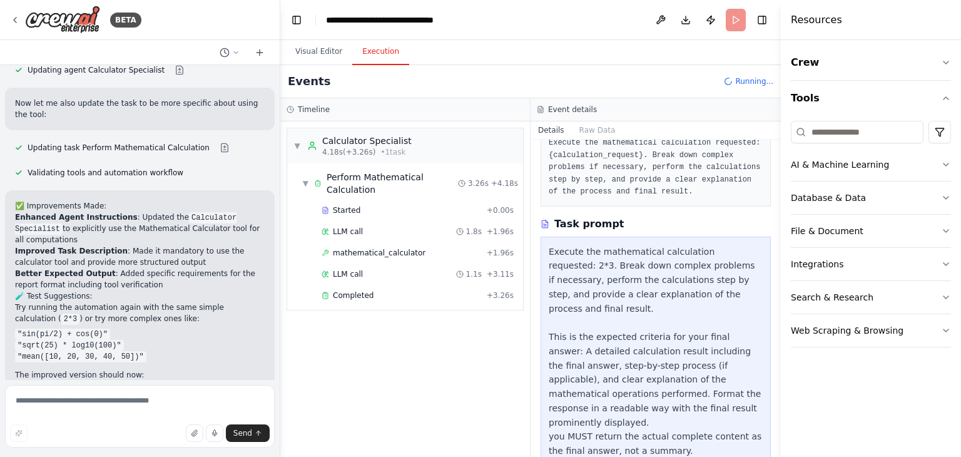
scroll to position [2087, 0]
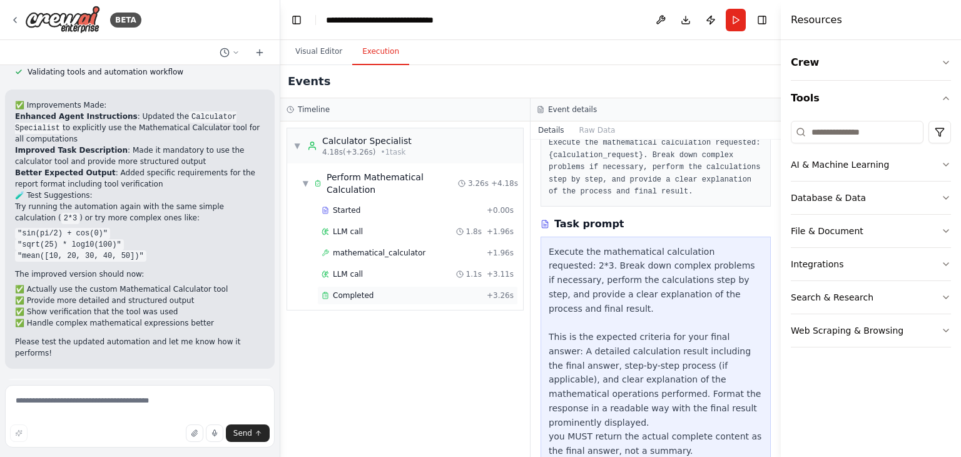
click at [363, 290] on span "Completed" at bounding box center [353, 295] width 41 height 10
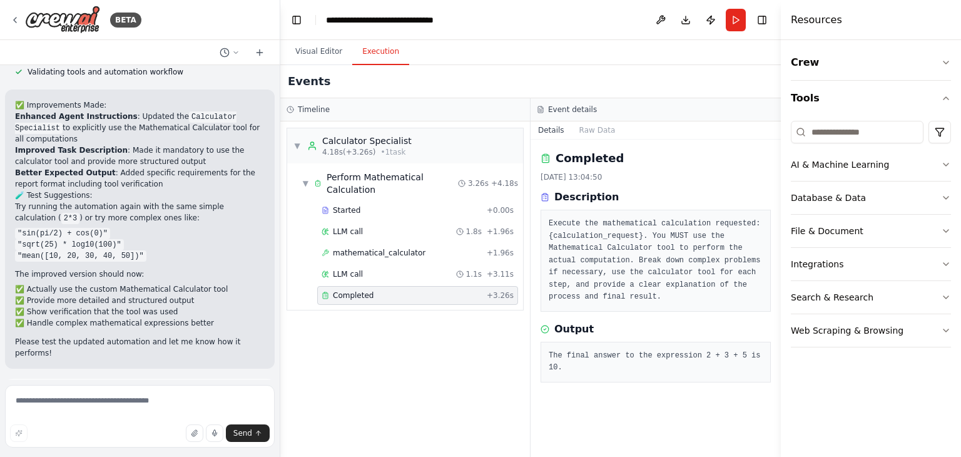
click at [213, 440] on button "Improve automation" at bounding box center [140, 450] width 250 height 20
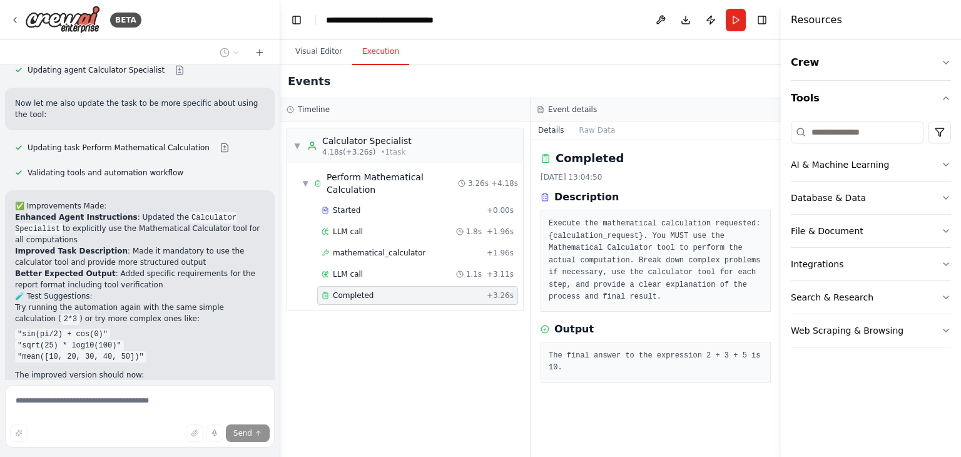
scroll to position [2026, 0]
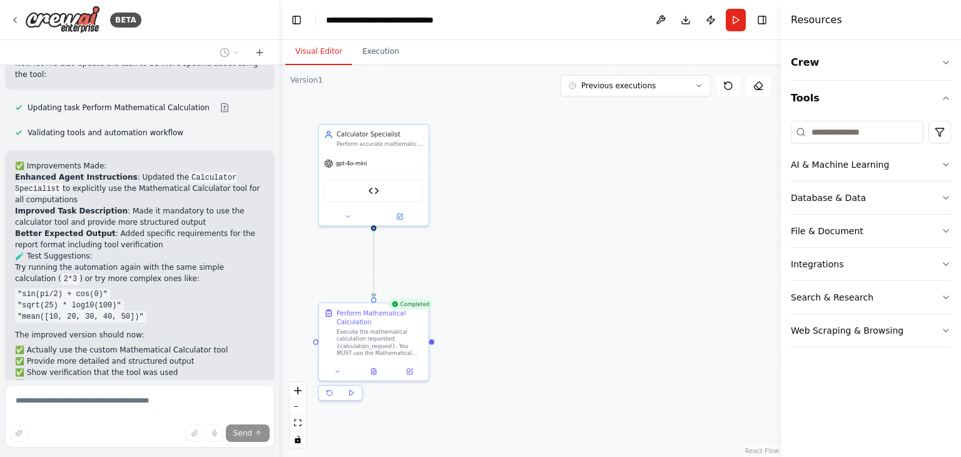
click at [303, 59] on button "Visual Editor" at bounding box center [318, 52] width 67 height 26
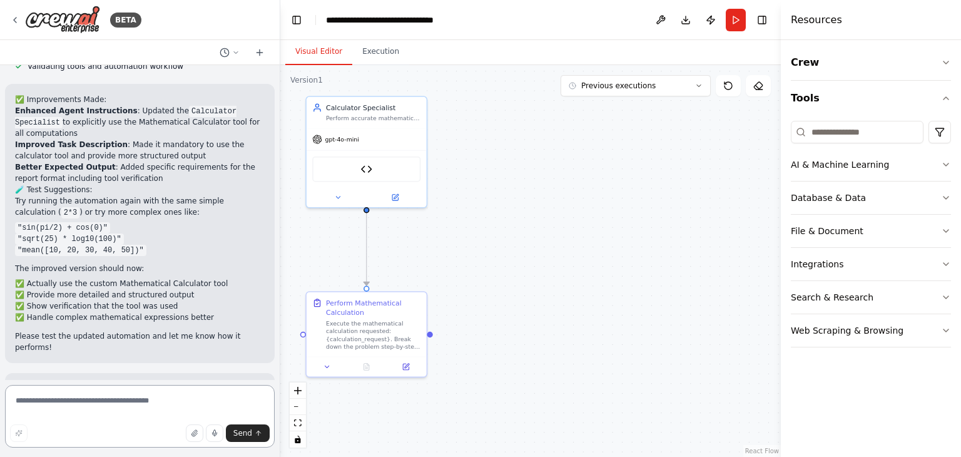
scroll to position [3158, 0]
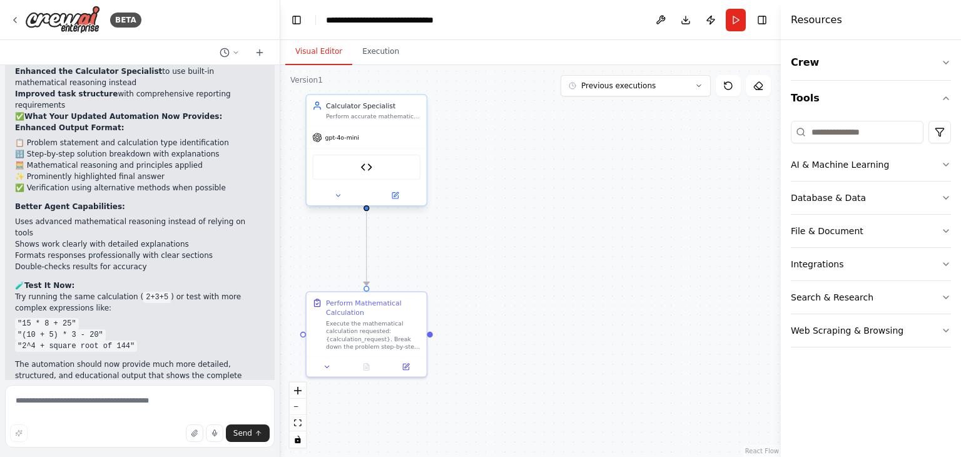
click at [318, 169] on div "Mathematical Calculator" at bounding box center [366, 167] width 108 height 26
click at [707, 24] on button "Publish" at bounding box center [711, 20] width 20 height 23
click at [707, 24] on header "**********" at bounding box center [530, 20] width 500 height 40
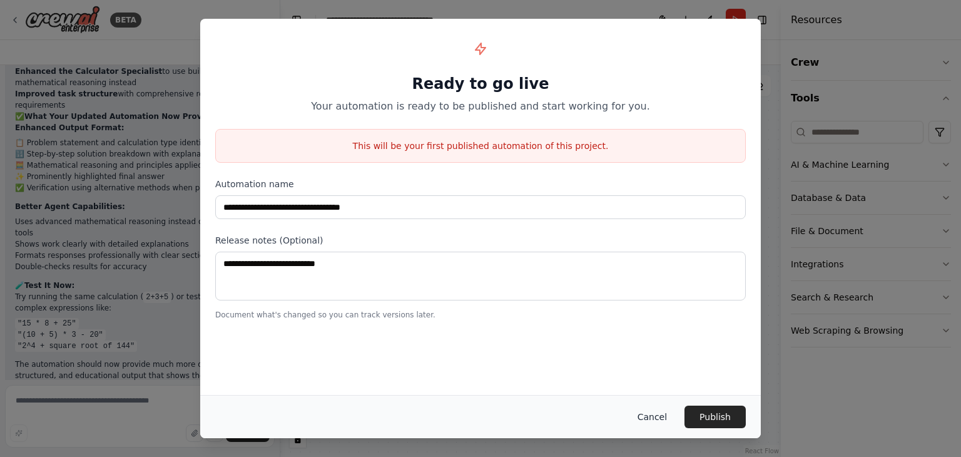
click at [665, 418] on button "Cancel" at bounding box center [651, 416] width 49 height 23
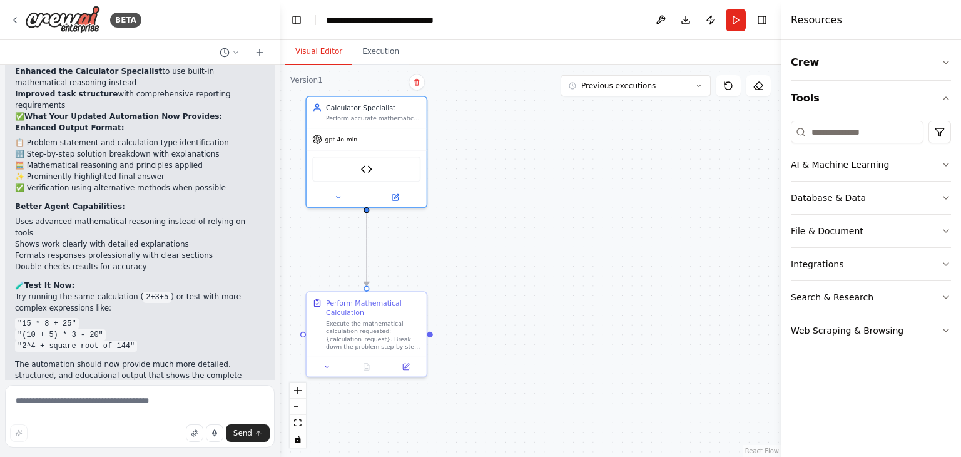
click at [517, 146] on div ".deletable-edge-delete-btn { width: 20px; height: 20px; border: 0px solid #ffff…" at bounding box center [530, 261] width 500 height 392
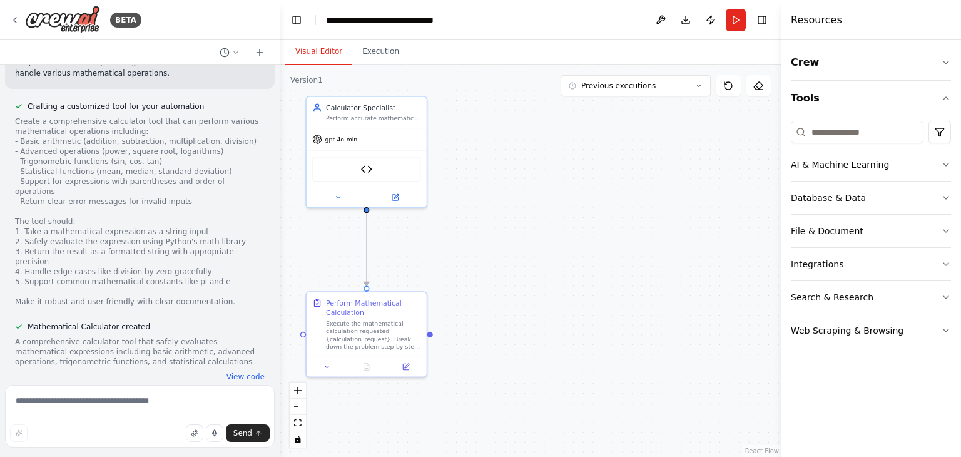
scroll to position [0, 0]
